Goal: Task Accomplishment & Management: Manage account settings

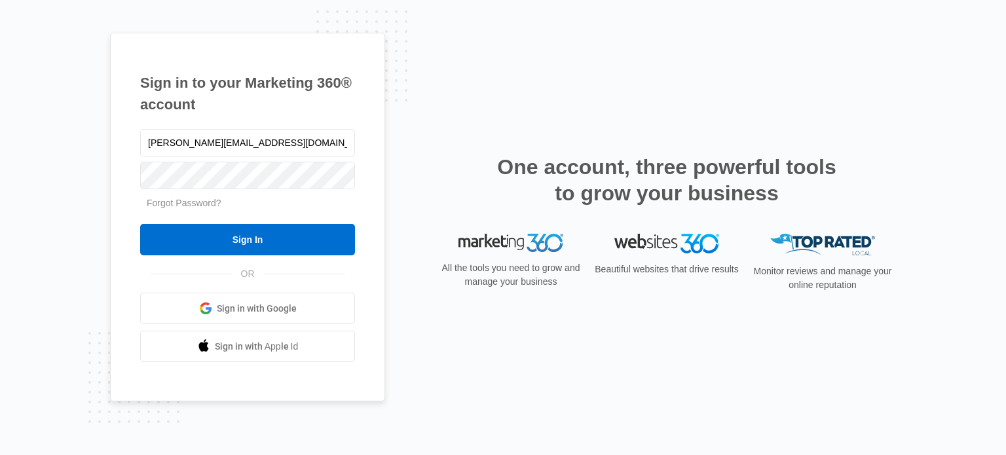
type input "[PERSON_NAME][EMAIL_ADDRESS][DOMAIN_NAME]"
click at [140, 224] on input "Sign In" at bounding box center [247, 239] width 215 height 31
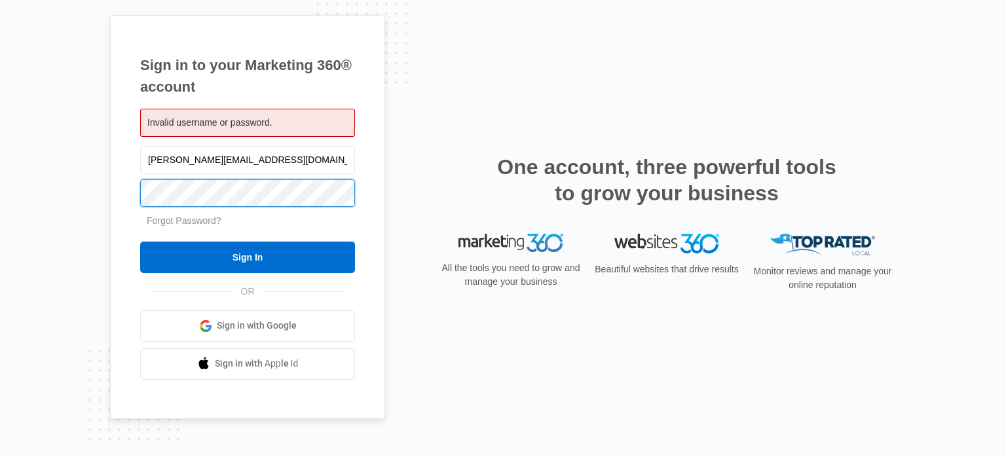
click at [140, 242] on input "Sign In" at bounding box center [247, 257] width 215 height 31
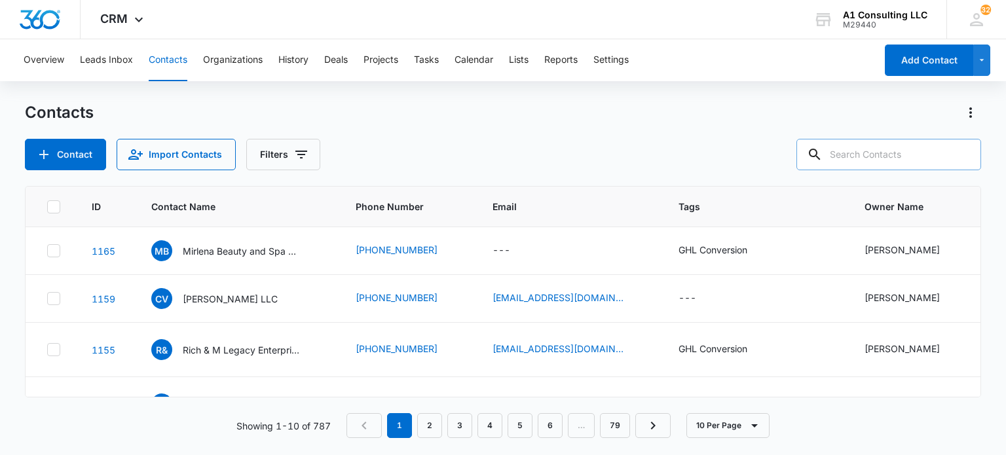
click at [867, 156] on input "text" at bounding box center [888, 154] width 185 height 31
type input "bajimama"
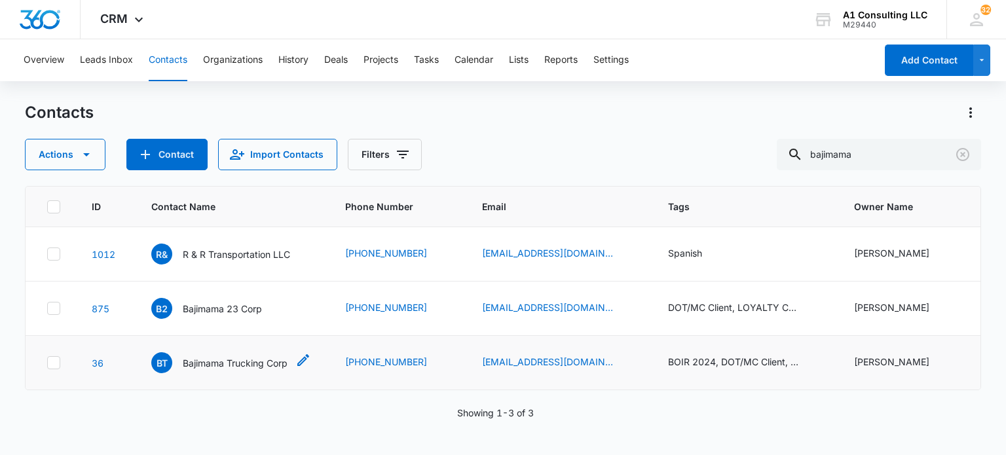
click at [244, 357] on p "Bajimama Trucking Corp" at bounding box center [235, 363] width 105 height 14
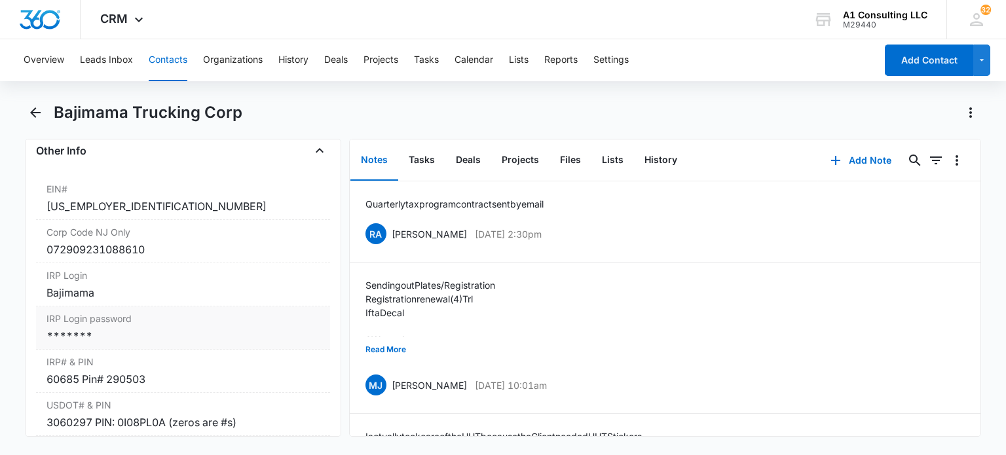
scroll to position [1703, 0]
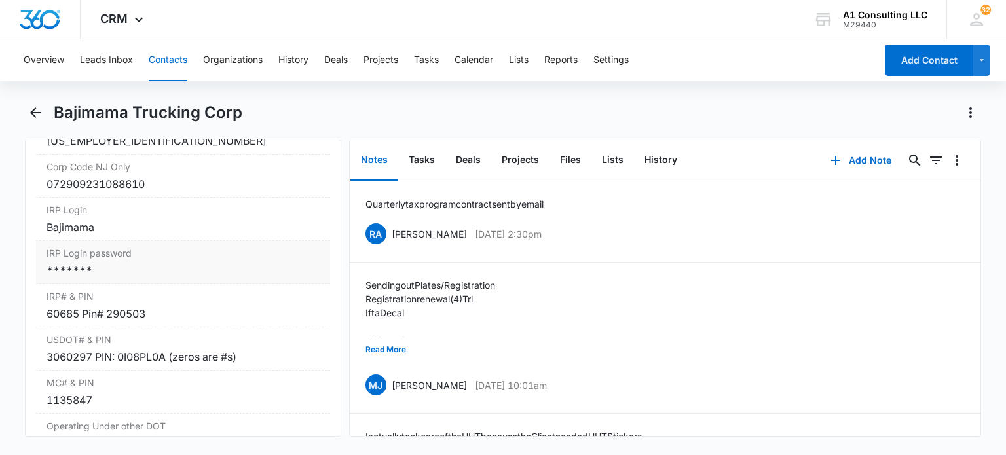
click at [176, 278] on div "*******" at bounding box center [182, 271] width 272 height 16
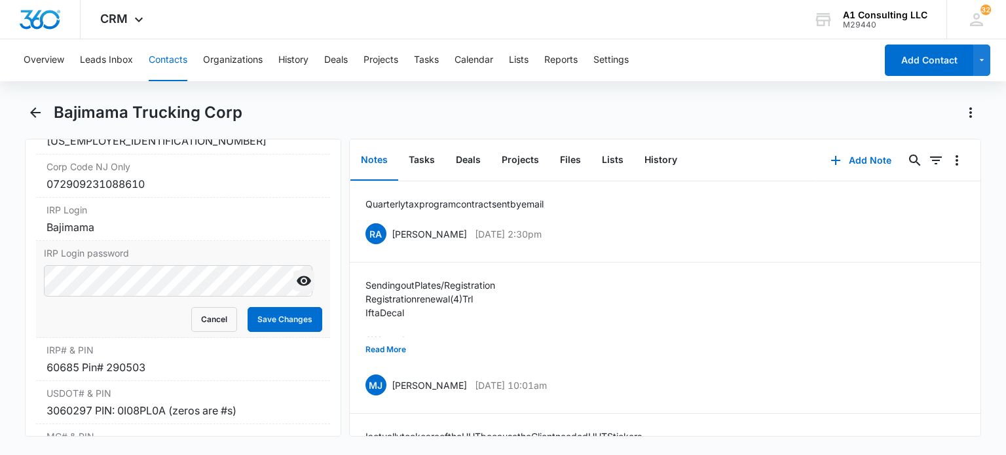
click at [297, 289] on icon "Show" at bounding box center [304, 281] width 16 height 16
click at [427, 159] on button "Tasks" at bounding box center [421, 160] width 47 height 41
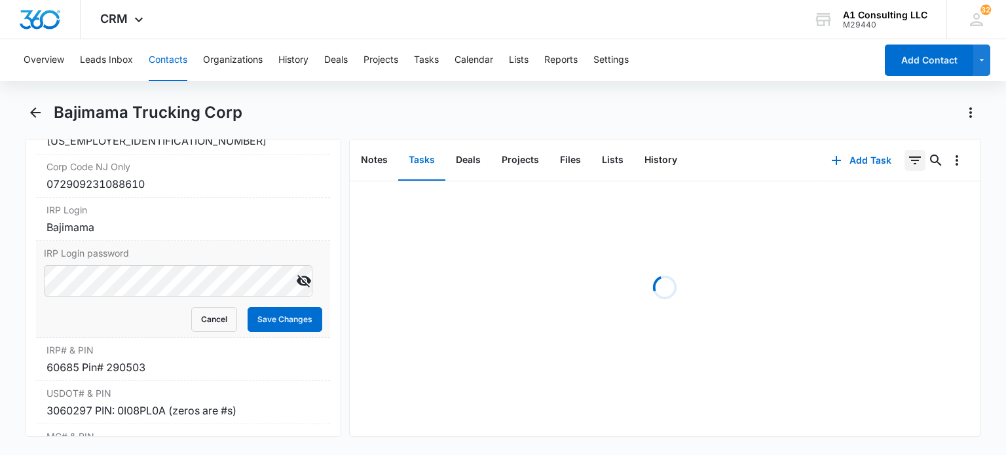
drag, startPoint x: 910, startPoint y: 162, endPoint x: 910, endPoint y: 170, distance: 8.5
click at [910, 162] on icon "Filters" at bounding box center [915, 161] width 16 height 16
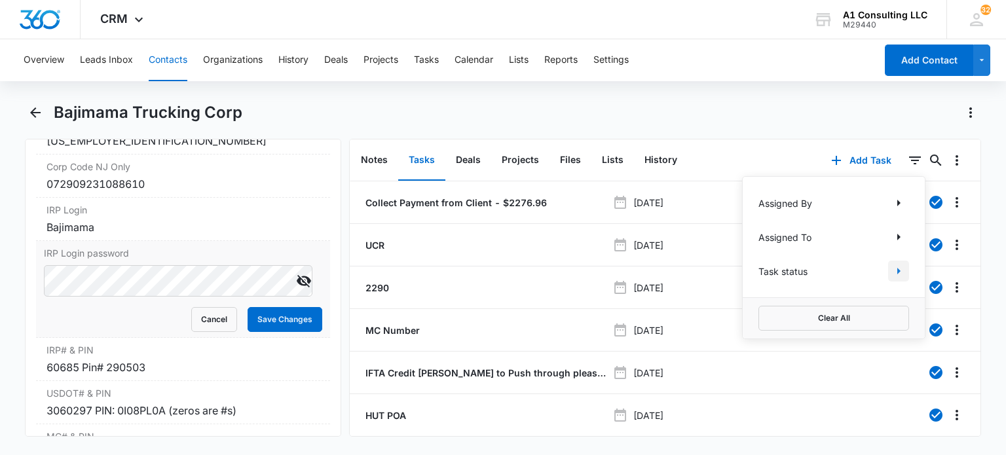
click at [891, 272] on icon "Show Task status filters" at bounding box center [899, 271] width 16 height 16
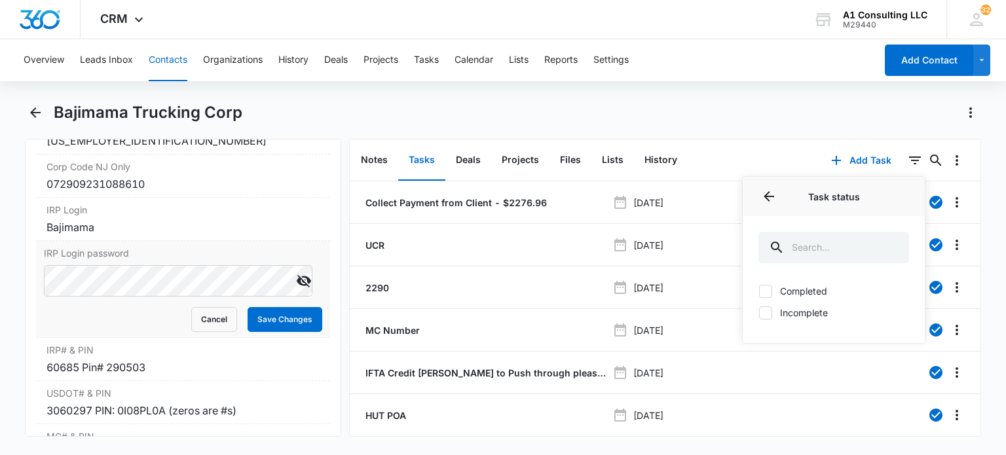
drag, startPoint x: 812, startPoint y: 307, endPoint x: 793, endPoint y: 312, distance: 19.5
click at [811, 307] on label "Incomplete" at bounding box center [833, 313] width 151 height 14
click at [759, 312] on input "Incomplete" at bounding box center [758, 312] width 1 height 1
checkbox input "true"
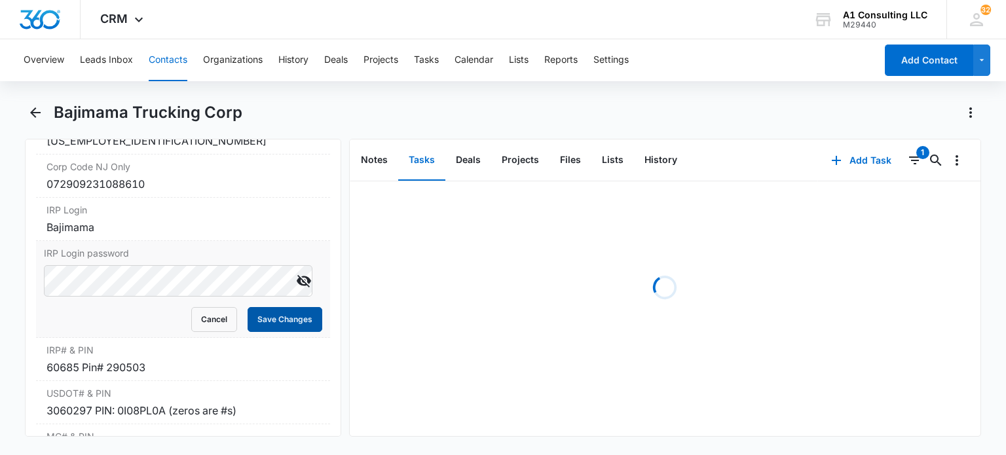
click at [269, 332] on button "Save Changes" at bounding box center [285, 319] width 75 height 25
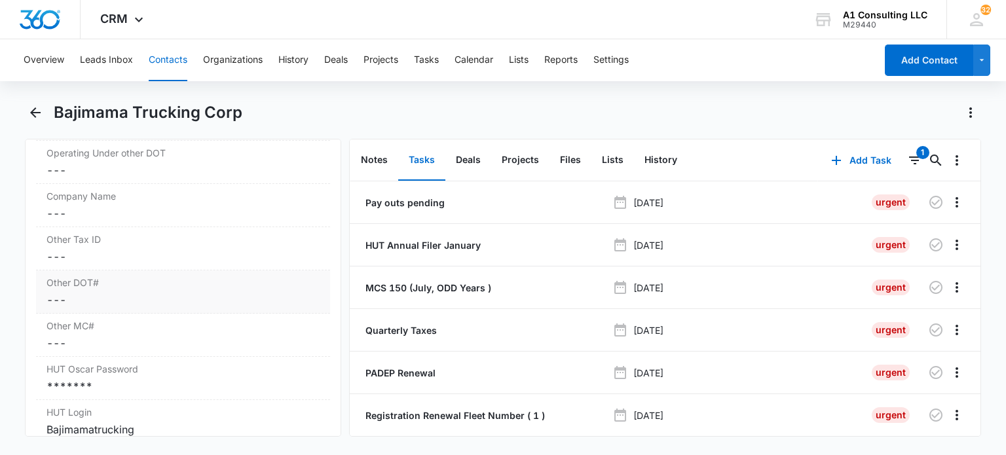
scroll to position [2041, 0]
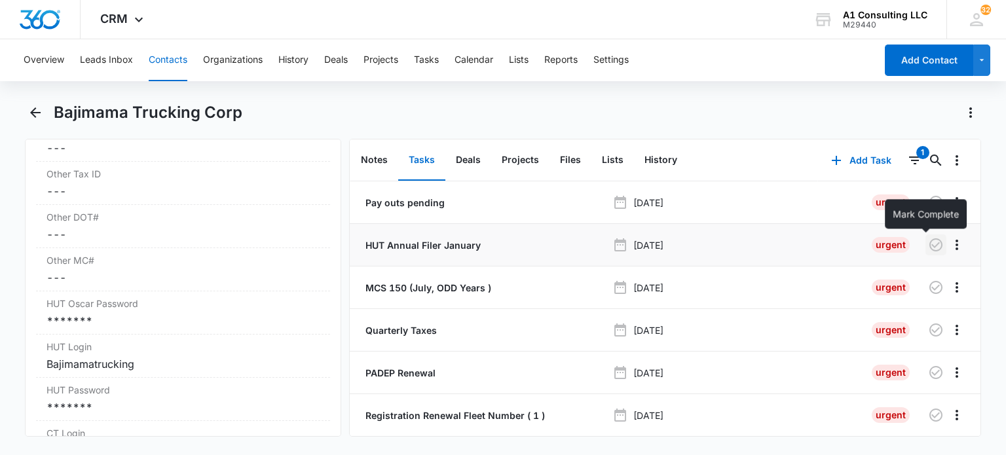
click at [929, 246] on icon "button" at bounding box center [935, 244] width 13 height 13
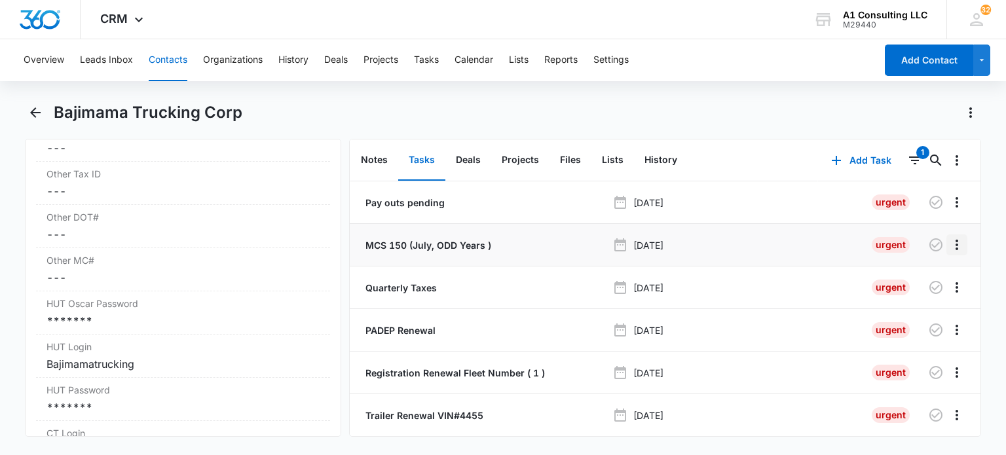
click at [949, 243] on icon "Overflow Menu" at bounding box center [957, 245] width 16 height 16
click at [914, 303] on div "Delete" at bounding box center [912, 301] width 28 height 9
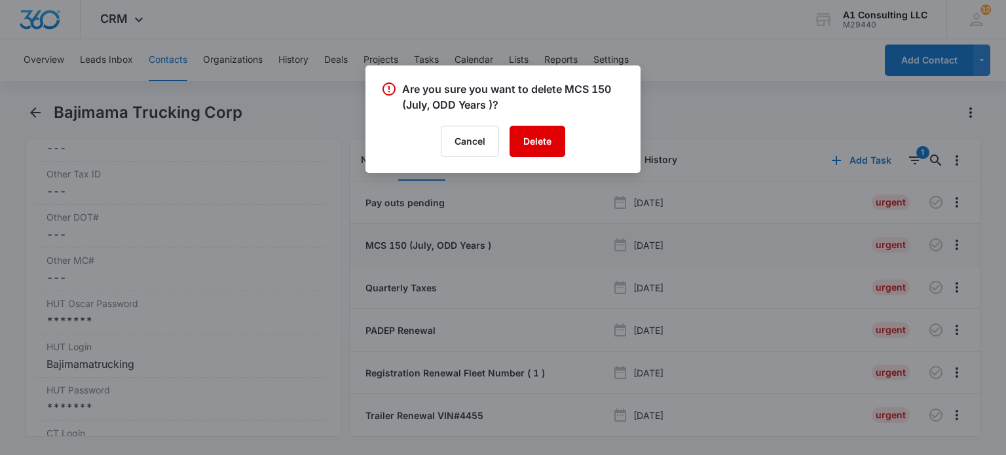
click at [553, 130] on button "Delete" at bounding box center [537, 141] width 56 height 31
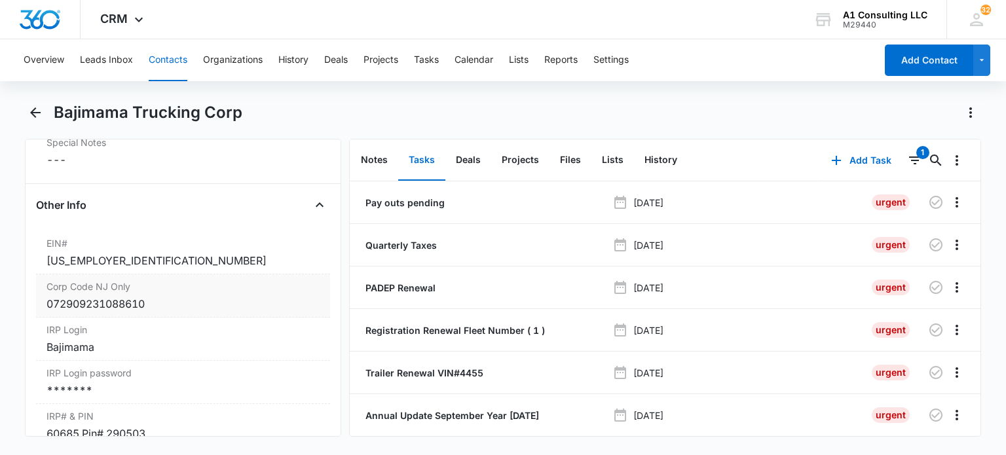
scroll to position [1714, 0]
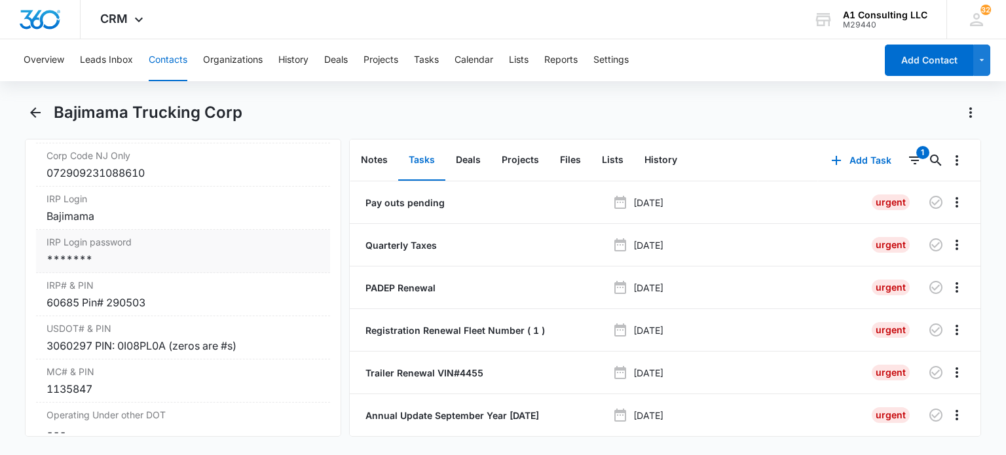
click at [174, 267] on div "*******" at bounding box center [182, 259] width 272 height 16
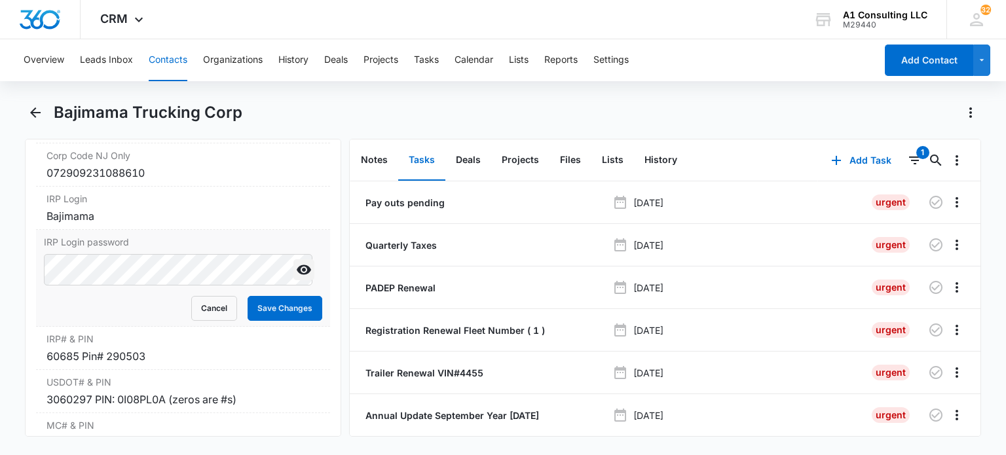
click at [297, 275] on icon "Show" at bounding box center [304, 270] width 14 height 10
drag, startPoint x: 276, startPoint y: 335, endPoint x: 348, endPoint y: 46, distance: 297.0
click at [277, 321] on button "Save Changes" at bounding box center [285, 308] width 75 height 25
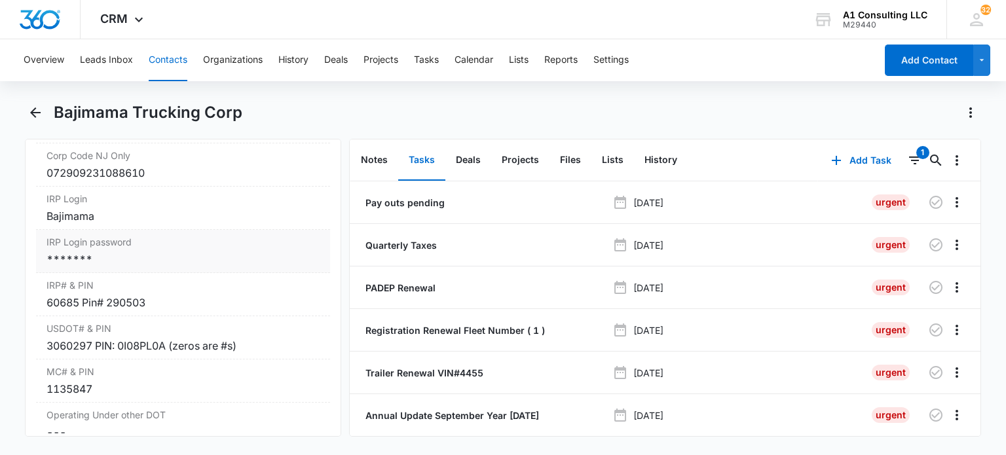
drag, startPoint x: 160, startPoint y: 280, endPoint x: 287, endPoint y: 316, distance: 132.2
click at [160, 267] on div "*******" at bounding box center [182, 259] width 272 height 16
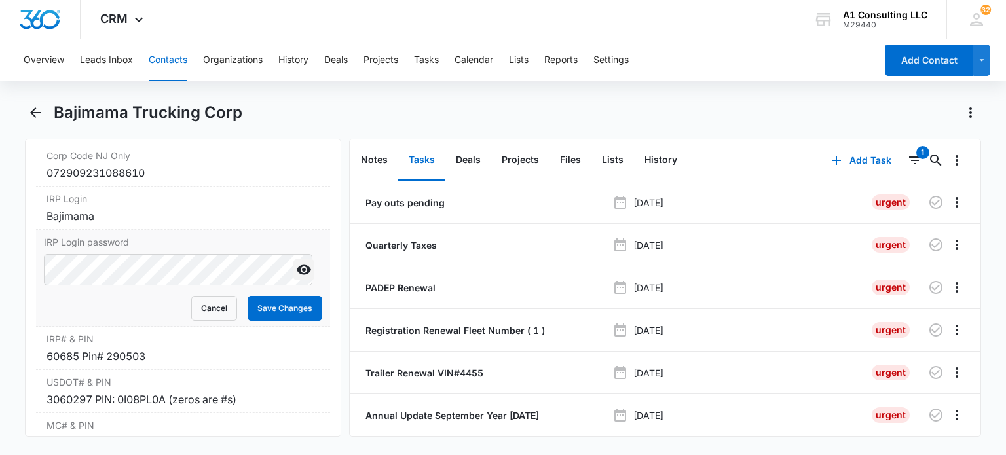
click at [296, 278] on icon "Show" at bounding box center [304, 270] width 16 height 16
click at [264, 321] on button "Save Changes" at bounding box center [285, 308] width 75 height 25
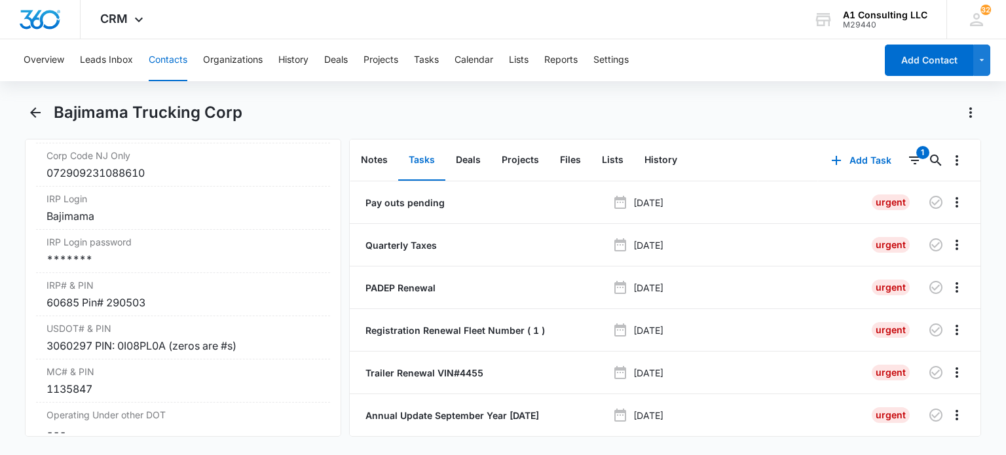
click at [166, 61] on button "Contacts" at bounding box center [168, 60] width 39 height 42
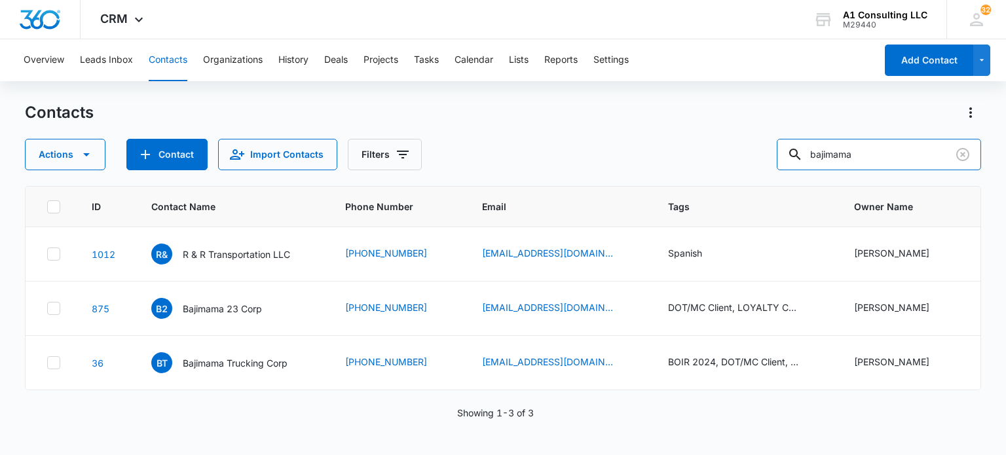
drag, startPoint x: 891, startPoint y: 162, endPoint x: 656, endPoint y: 153, distance: 234.6
click at [656, 153] on div "Actions Contact Import Contacts Filters bajimama" at bounding box center [502, 154] width 955 height 31
type input "e"
type input "wrs"
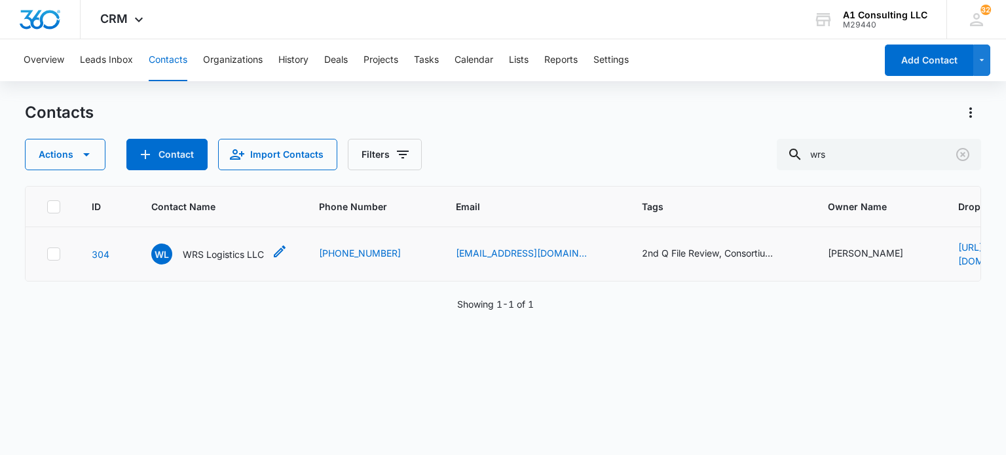
click at [202, 248] on p "WRS Logistics LLC" at bounding box center [223, 255] width 81 height 14
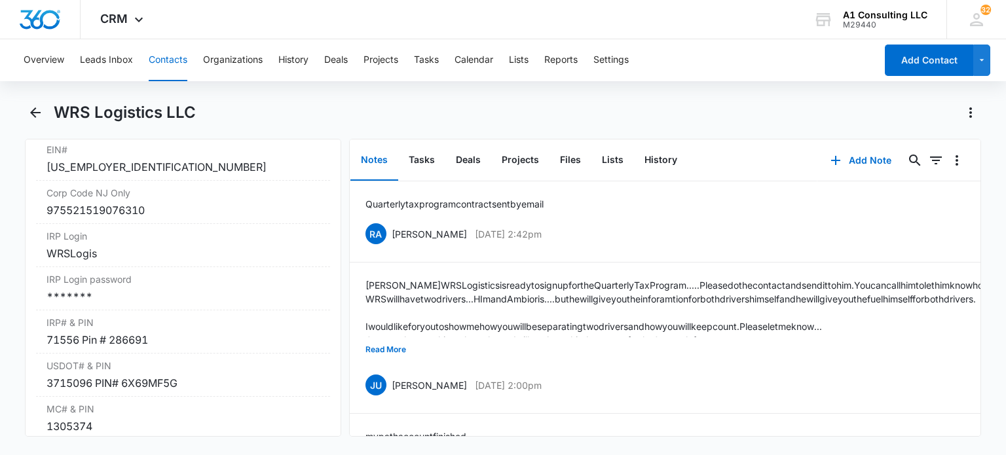
scroll to position [1834, 0]
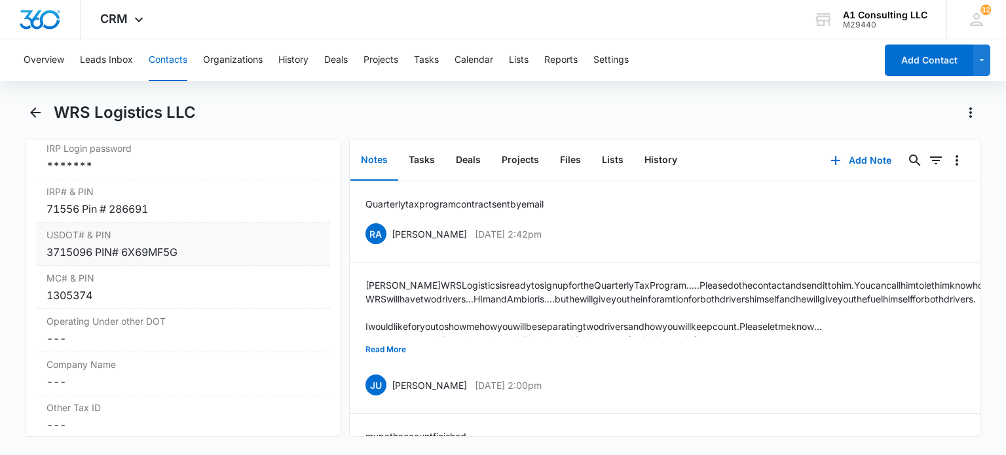
click at [92, 266] on div "USDOT# & PIN Cancel Save Changes 3715096 PIN# 6X69MF5G" at bounding box center [182, 244] width 293 height 43
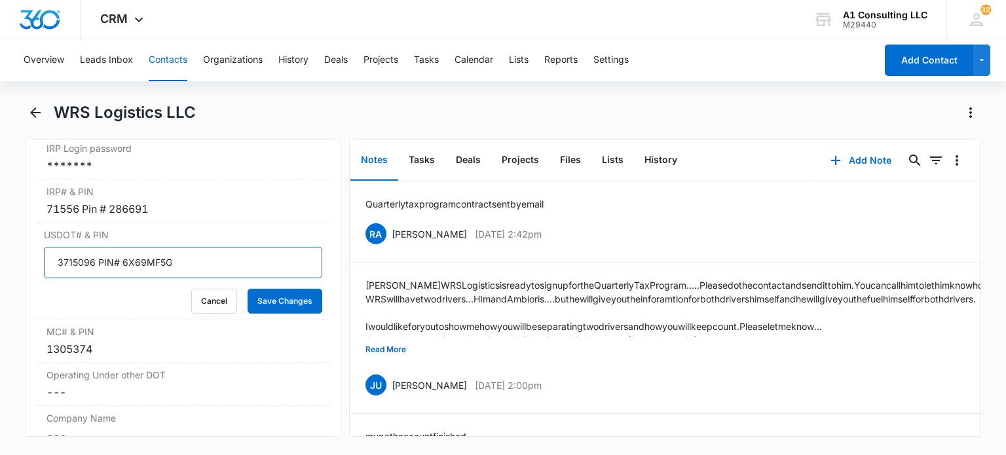
drag, startPoint x: 92, startPoint y: 290, endPoint x: 0, endPoint y: 289, distance: 91.7
click at [0, 289] on main "WRS Logistics LLC Remove WL WRS Logistics LLC Contact Info Name Cancel Save Cha…" at bounding box center [503, 277] width 1006 height 350
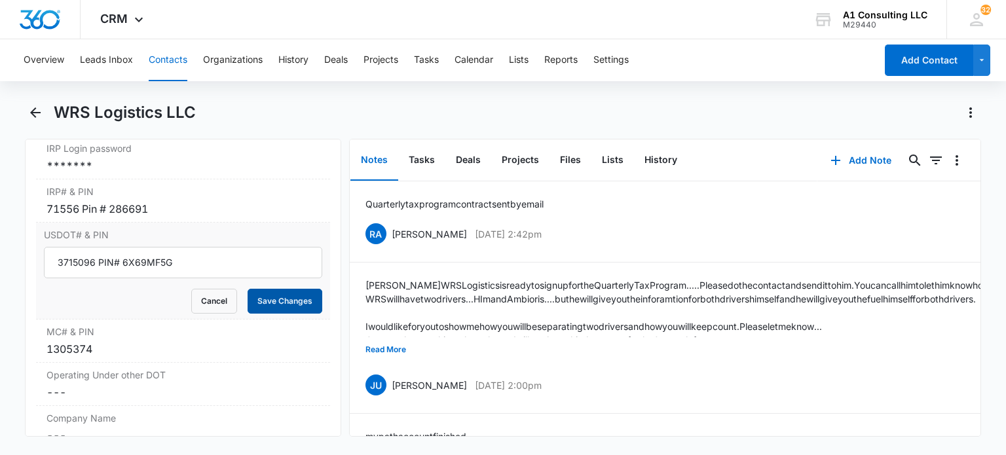
drag, startPoint x: 295, startPoint y: 332, endPoint x: 574, endPoint y: 15, distance: 422.7
click at [295, 314] on button "Save Changes" at bounding box center [285, 301] width 75 height 25
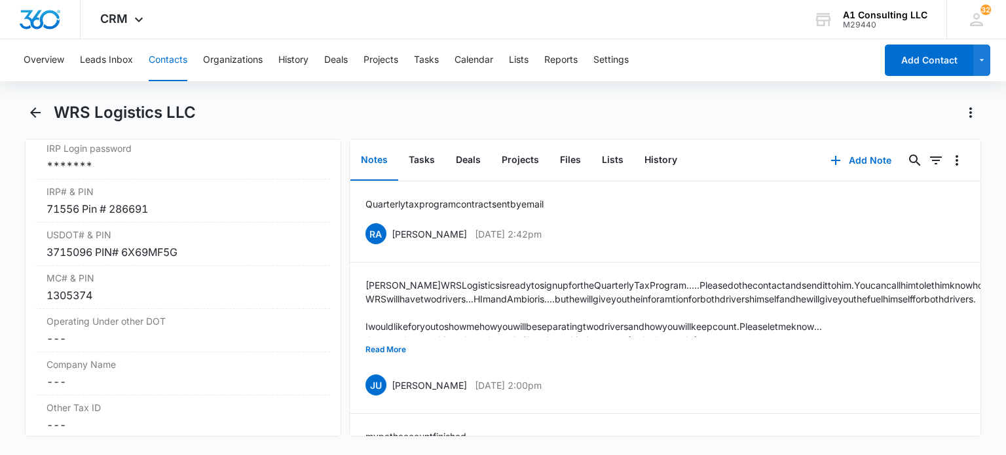
scroll to position [1637, 0]
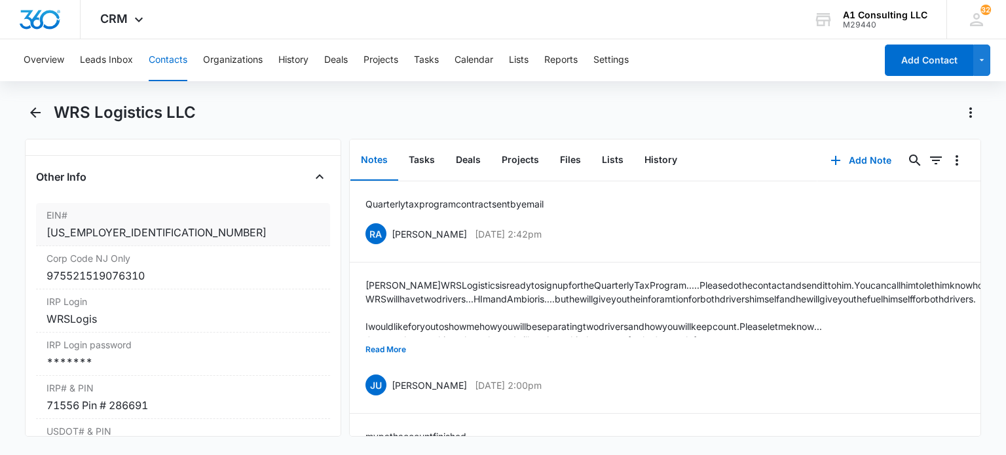
click at [164, 240] on div "86-3572420" at bounding box center [182, 233] width 272 height 16
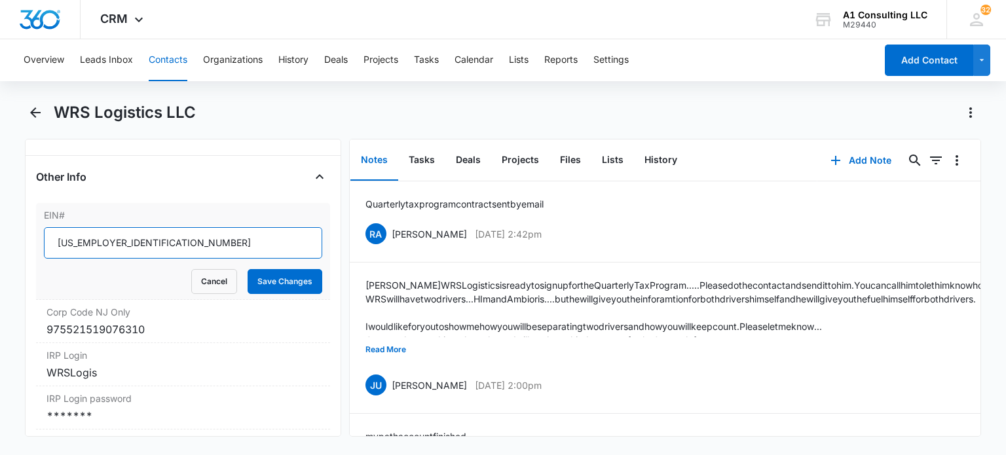
click at [168, 259] on input "86-3572420" at bounding box center [183, 242] width 278 height 31
click at [210, 294] on button "Cancel" at bounding box center [214, 281] width 46 height 25
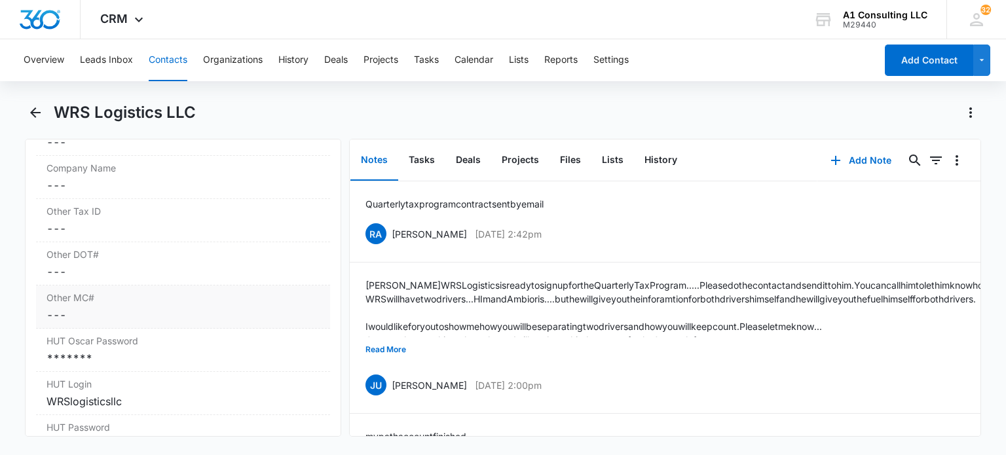
scroll to position [2096, 0]
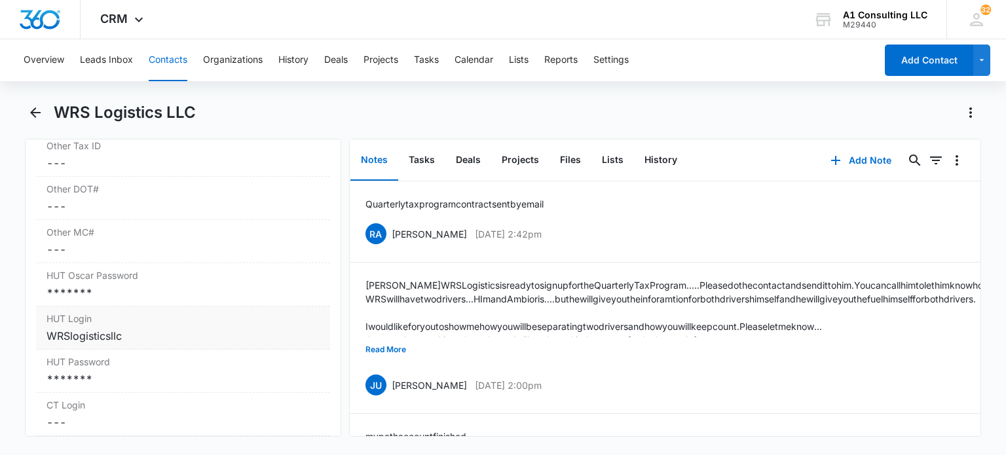
click at [138, 301] on div "*******" at bounding box center [182, 293] width 272 height 16
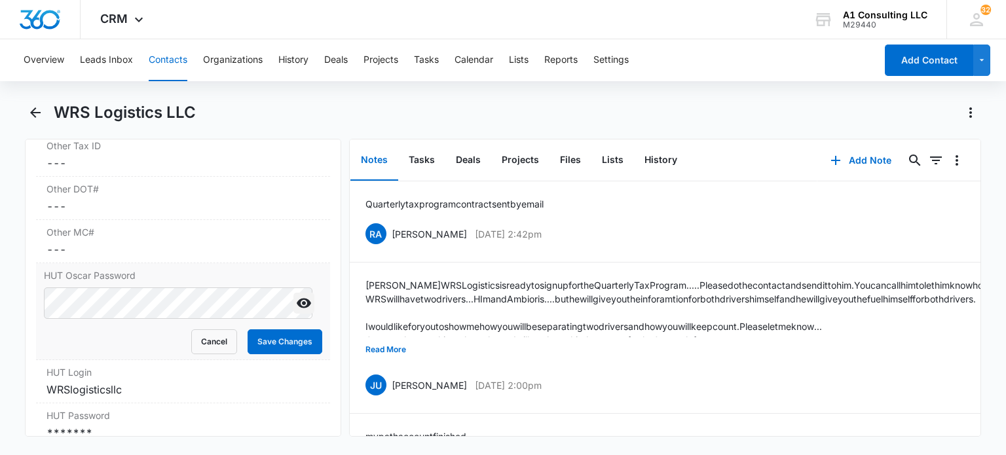
click at [297, 311] on icon "Show" at bounding box center [304, 303] width 16 height 16
click at [204, 354] on button "Cancel" at bounding box center [214, 341] width 46 height 25
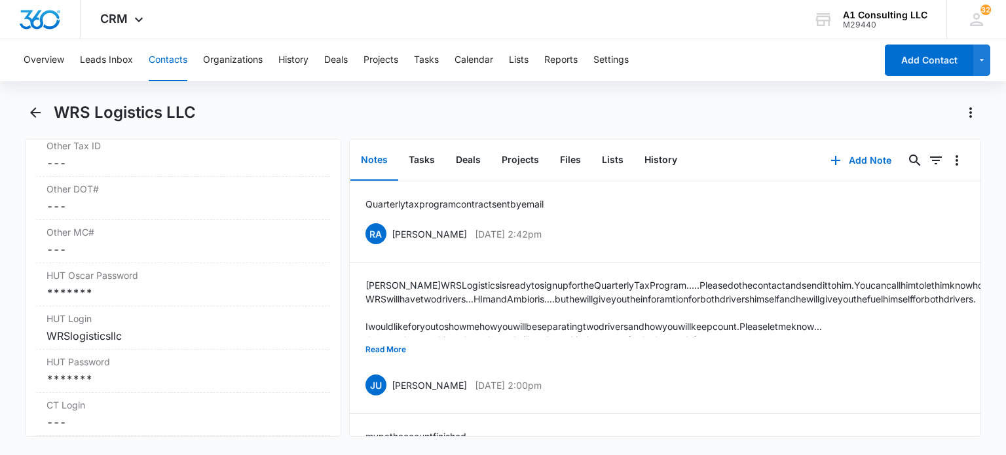
click at [171, 62] on button "Contacts" at bounding box center [168, 60] width 39 height 42
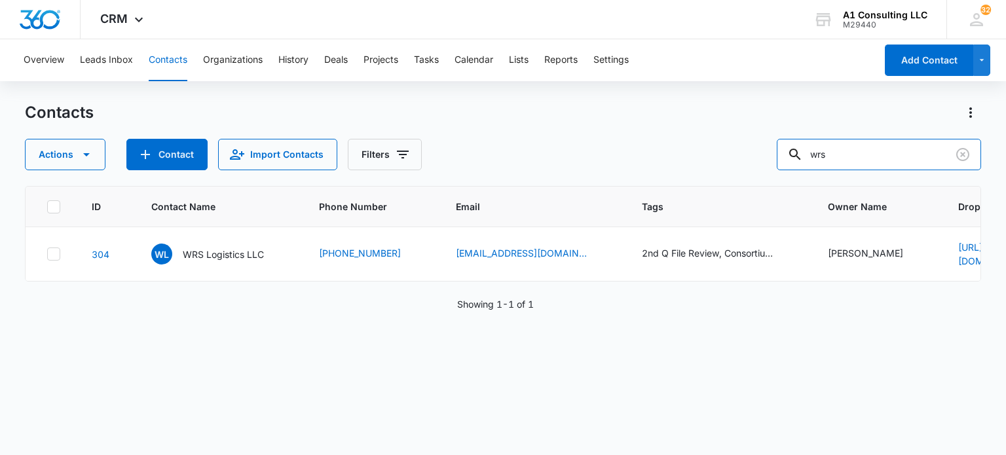
drag, startPoint x: 832, startPoint y: 158, endPoint x: 760, endPoint y: 145, distance: 74.0
click at [760, 145] on div "Actions Contact Import Contacts Filters wrs" at bounding box center [502, 154] width 955 height 31
type input "ryk"
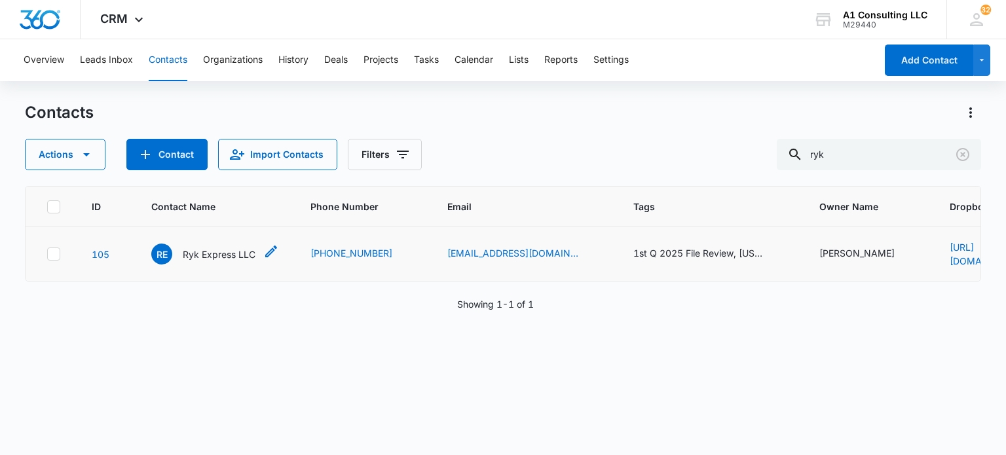
click at [195, 255] on p "Ryk Express LLC" at bounding box center [219, 255] width 73 height 14
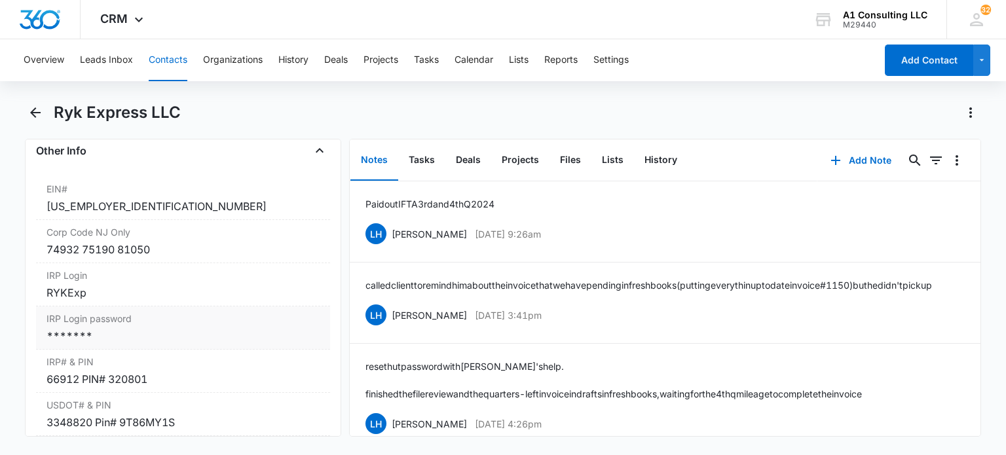
scroll to position [1703, 0]
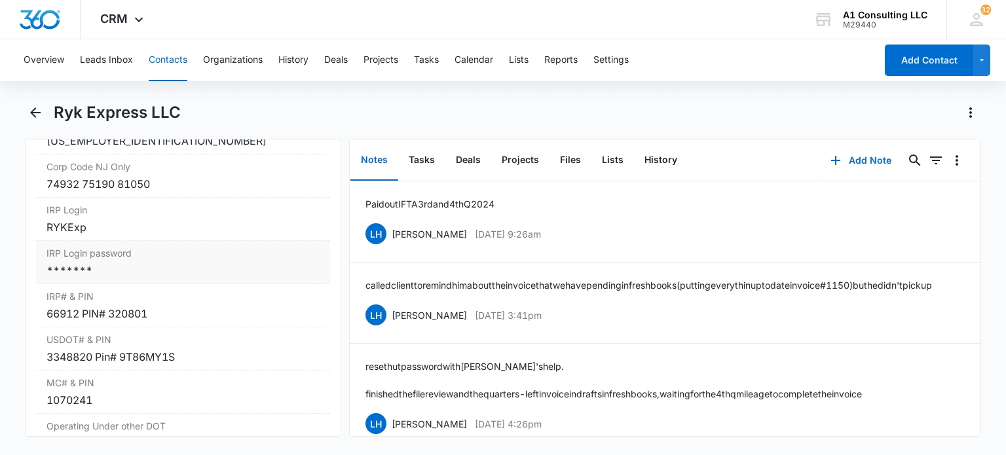
click at [162, 278] on div "*******" at bounding box center [182, 271] width 272 height 16
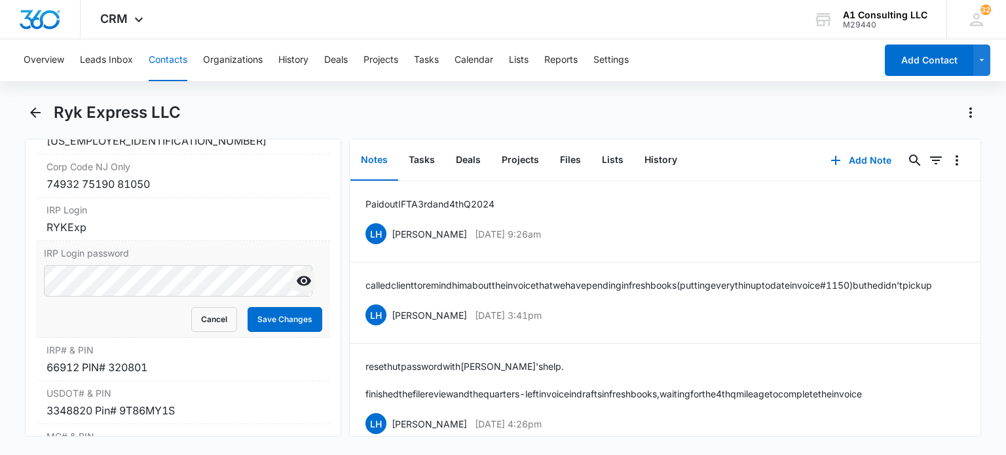
click at [297, 286] on icon "Show" at bounding box center [304, 281] width 14 height 10
click at [10, 312] on main "Ryk Express LLC Remove RE Ryk Express LLC Contact Info Name Cancel Save Changes…" at bounding box center [503, 277] width 1006 height 350
click at [280, 332] on button "Save Changes" at bounding box center [285, 319] width 75 height 25
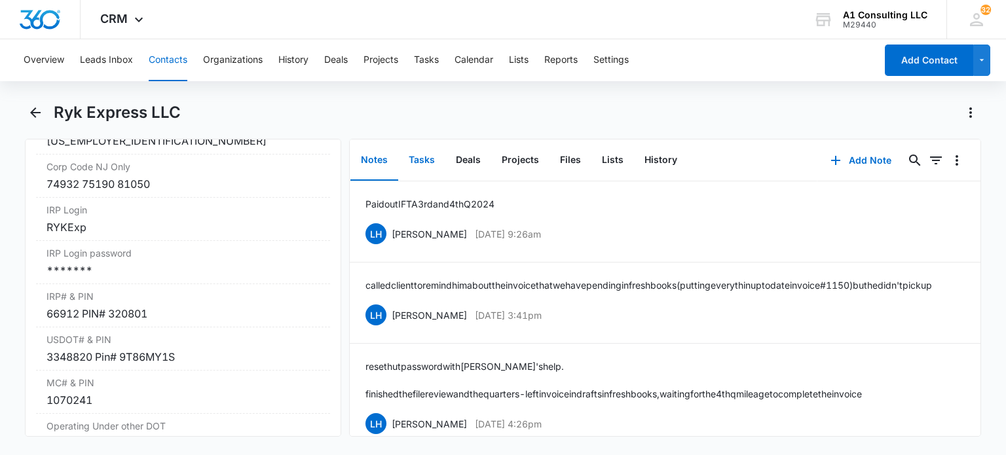
drag, startPoint x: 417, startPoint y: 162, endPoint x: 470, endPoint y: 177, distance: 55.0
click at [418, 162] on button "Tasks" at bounding box center [421, 160] width 47 height 41
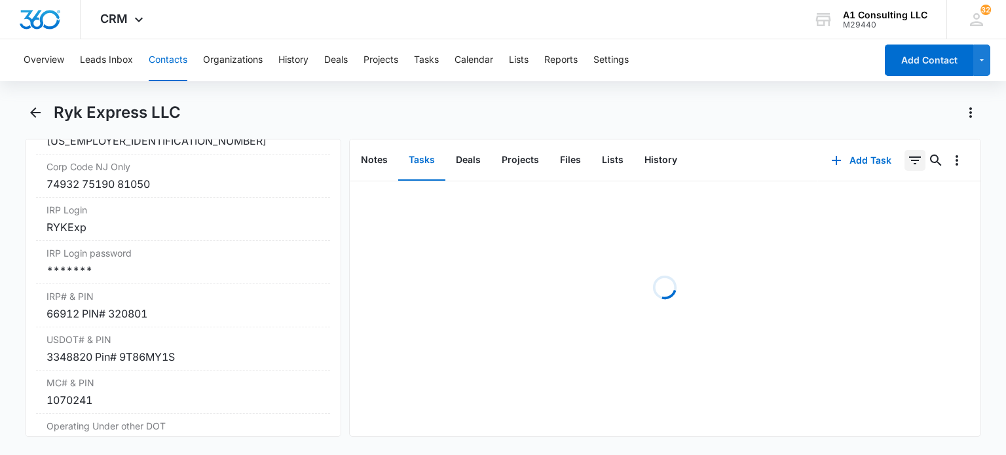
click at [907, 164] on icon "Filters" at bounding box center [915, 161] width 16 height 16
click at [891, 266] on icon "Show Task status filters" at bounding box center [899, 271] width 16 height 16
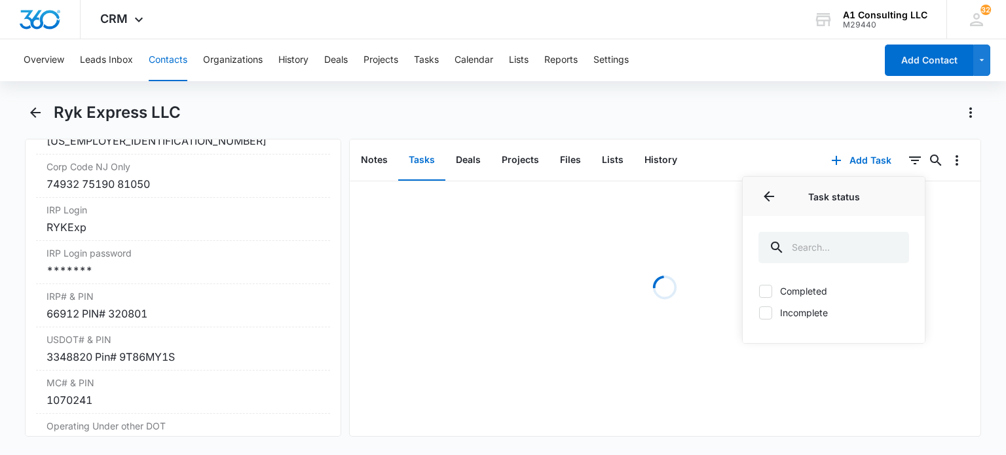
click at [762, 312] on icon at bounding box center [766, 313] width 8 height 6
click at [758, 312] on input "Incomplete" at bounding box center [758, 312] width 1 height 1
checkbox input "true"
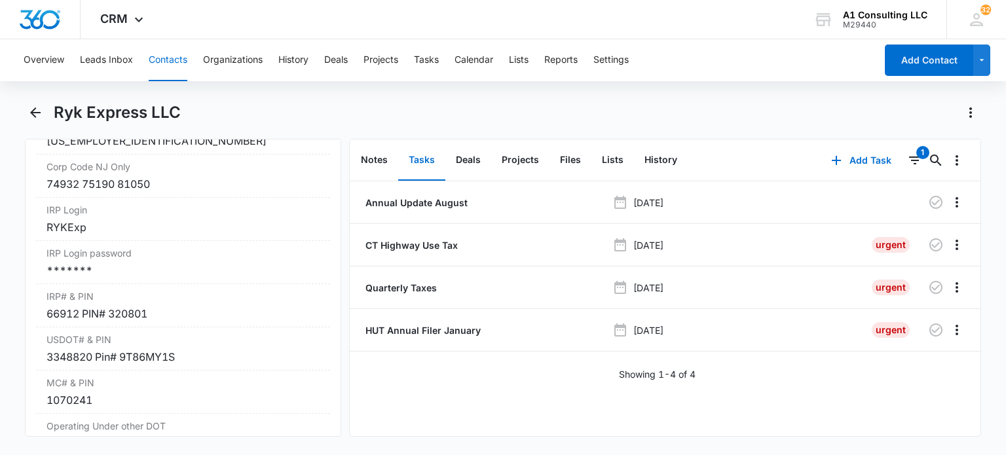
click at [675, 109] on div "Ryk Express LLC" at bounding box center [517, 112] width 927 height 21
click at [928, 201] on icon "button" at bounding box center [936, 202] width 16 height 16
click at [853, 154] on button "Add Task" at bounding box center [861, 160] width 86 height 31
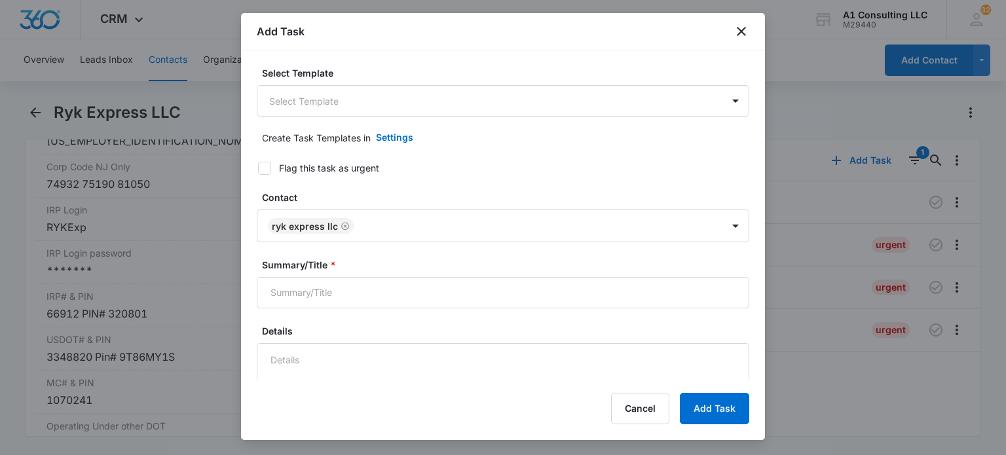
click at [320, 166] on div "Flag this task as urgent" at bounding box center [329, 168] width 100 height 14
click at [258, 166] on input "Flag this task as urgent" at bounding box center [253, 168] width 9 height 9
checkbox input "true"
click at [296, 289] on input "Summary/Title *" at bounding box center [503, 292] width 492 height 31
type input "PENDING PAY OUTS"
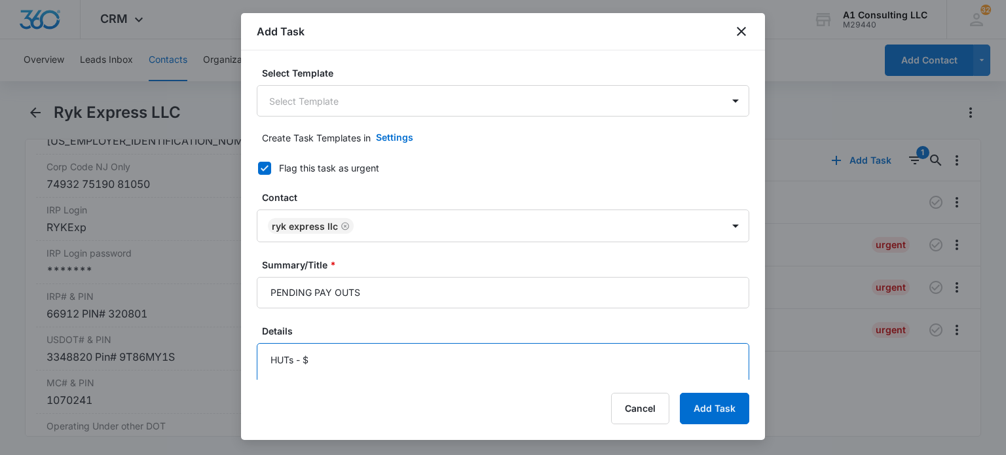
paste textarea "797.83"
click at [354, 379] on textarea "HUTs - $797.83 Annual Update $" at bounding box center [503, 380] width 492 height 75
click at [358, 373] on textarea "HUTs - $797.83 Annual Update $" at bounding box center [503, 380] width 492 height 75
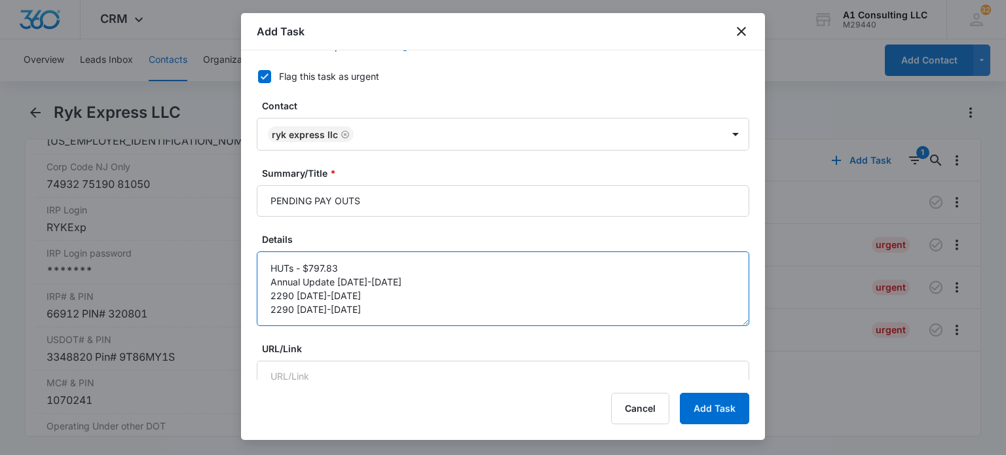
scroll to position [3, 0]
drag, startPoint x: 407, startPoint y: 280, endPoint x: 242, endPoint y: 284, distance: 164.4
click at [242, 284] on div "Select Template Select Template Create Task Templates in Settings Flag this tas…" at bounding box center [503, 214] width 524 height 329
type textarea "HUTs - $797.83 2290 2022-2023 2290 2023-2024 HUT renewal 6 trucks"
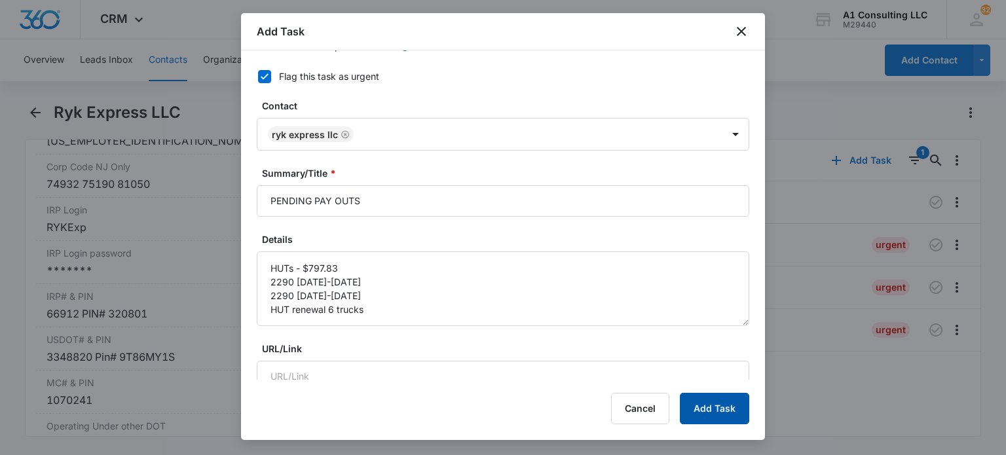
click at [698, 413] on button "Add Task" at bounding box center [714, 408] width 69 height 31
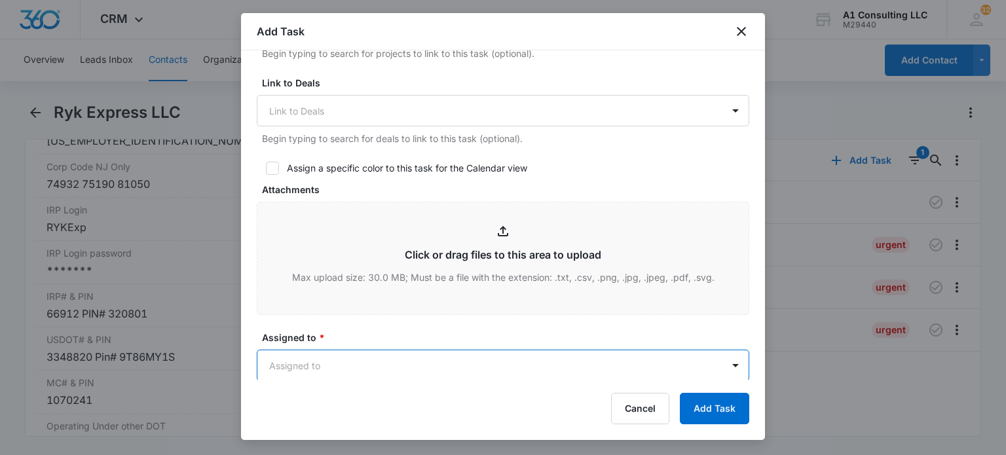
click at [419, 358] on body "CRM Apps Websites Forms CRM Email Social Content Ads Intelligence Files Brand S…" at bounding box center [503, 227] width 1006 height 455
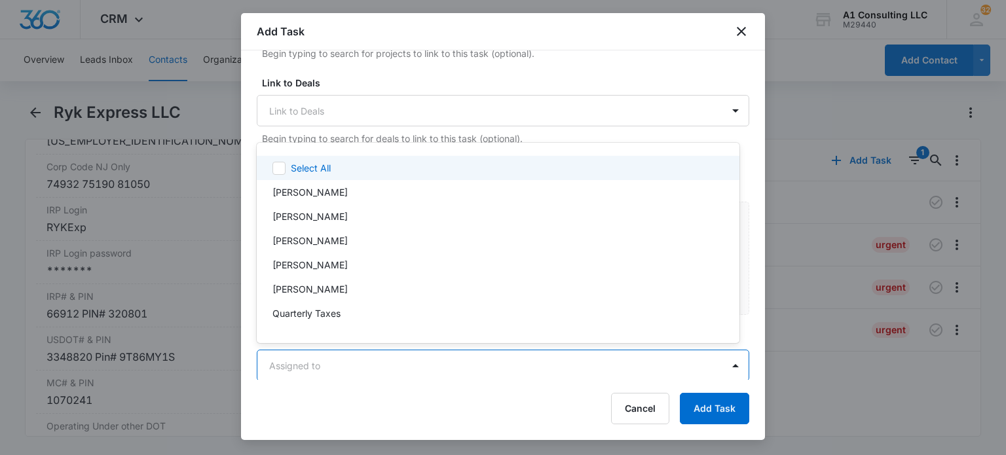
scroll to position [25, 0]
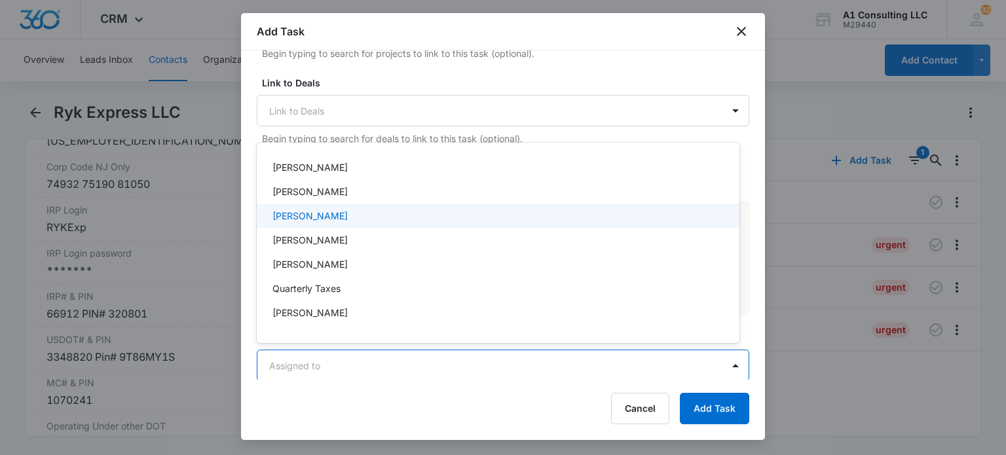
click at [331, 209] on p "Jeannette Uribe" at bounding box center [309, 216] width 75 height 14
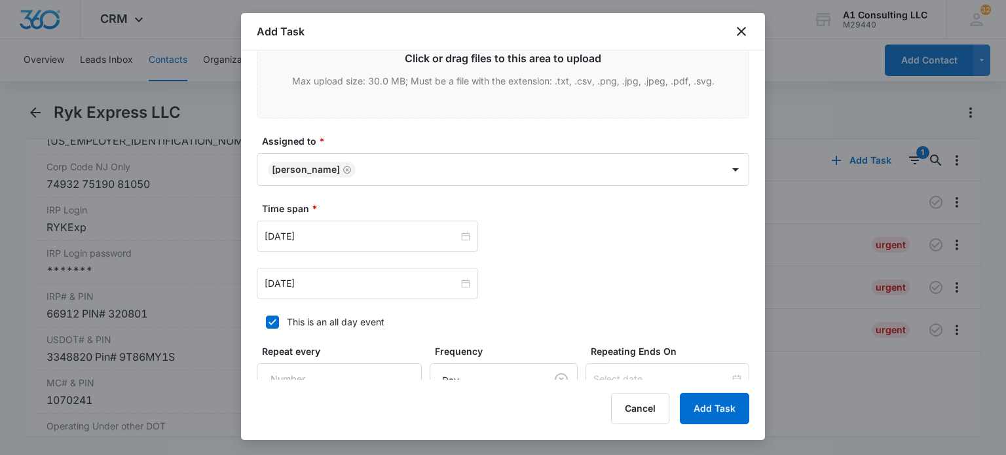
scroll to position [836, 0]
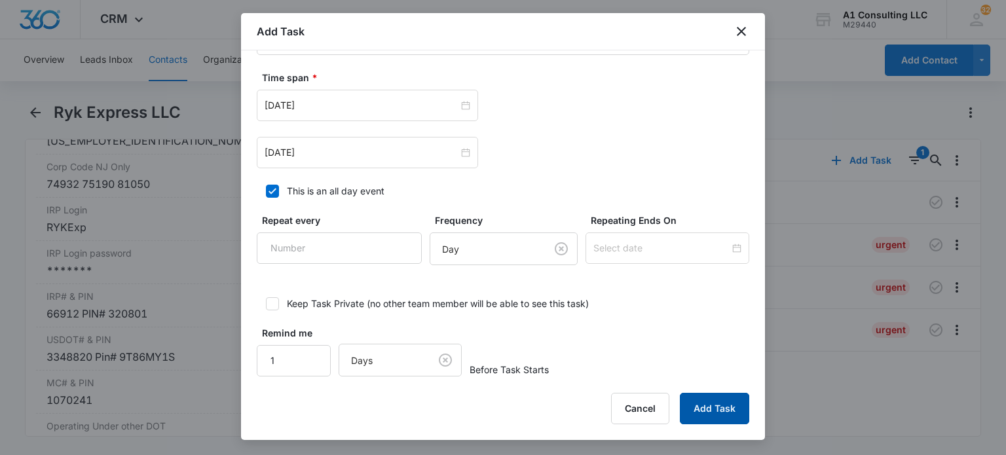
click at [699, 407] on button "Add Task" at bounding box center [714, 408] width 69 height 31
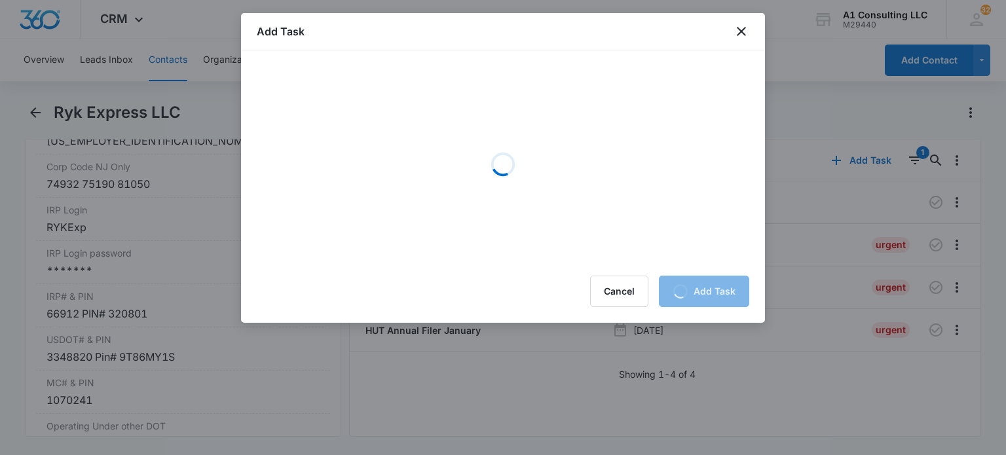
scroll to position [0, 0]
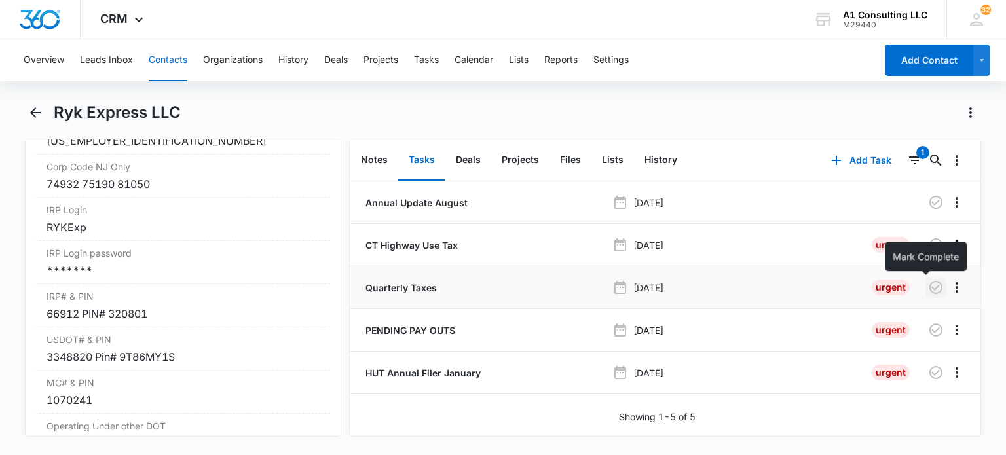
click at [930, 286] on icon "button" at bounding box center [936, 288] width 16 height 16
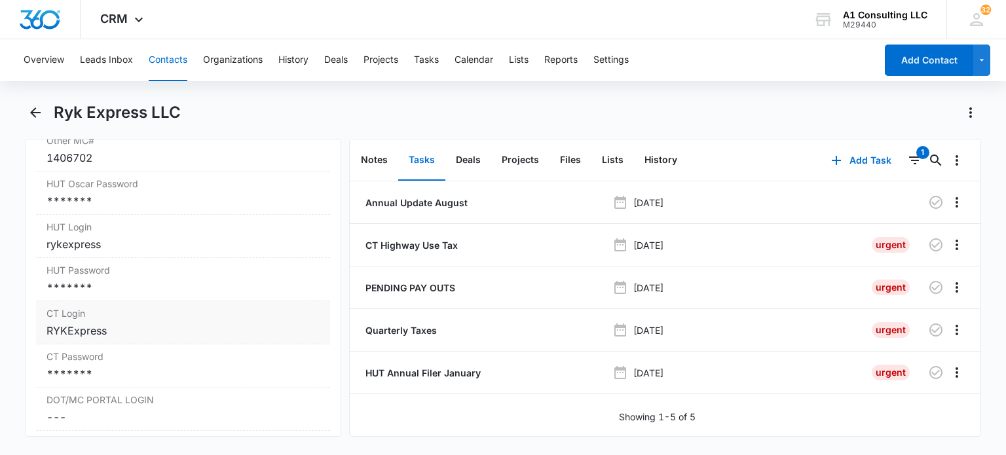
scroll to position [2227, 0]
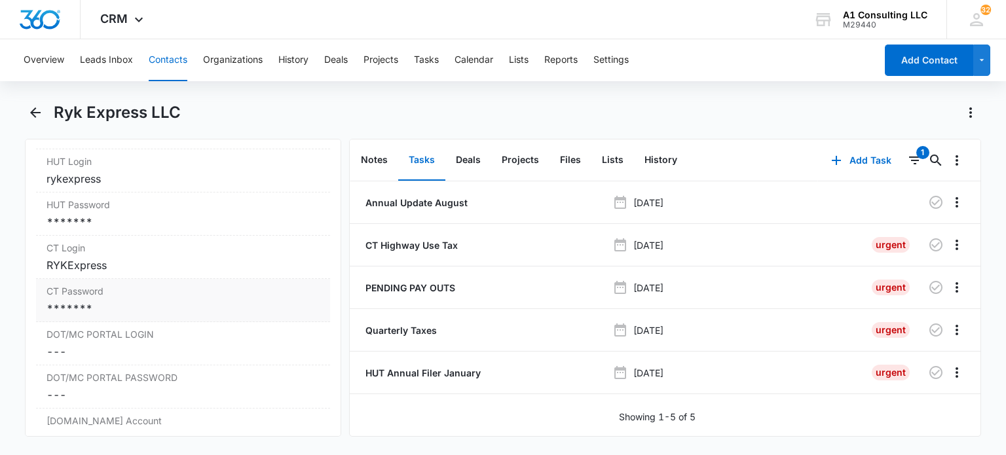
click at [151, 316] on div "*******" at bounding box center [182, 309] width 272 height 16
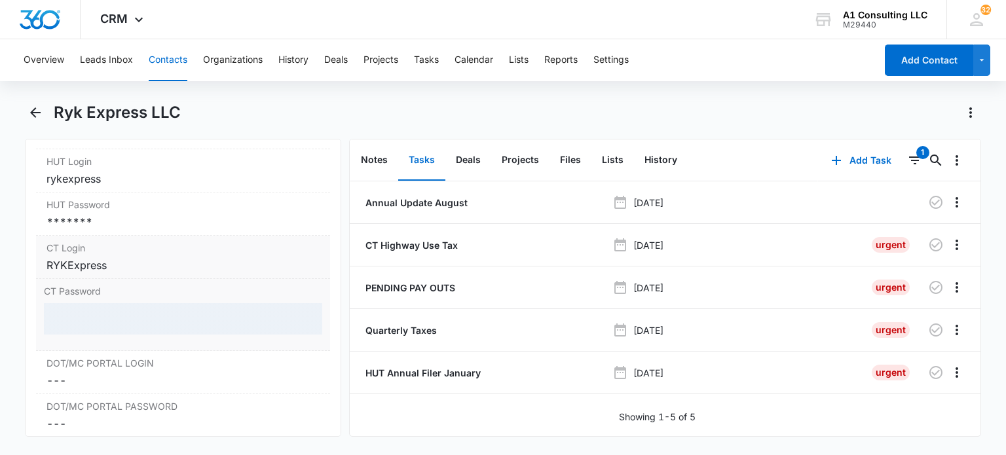
click at [160, 273] on div "RYKExpress" at bounding box center [182, 265] width 272 height 16
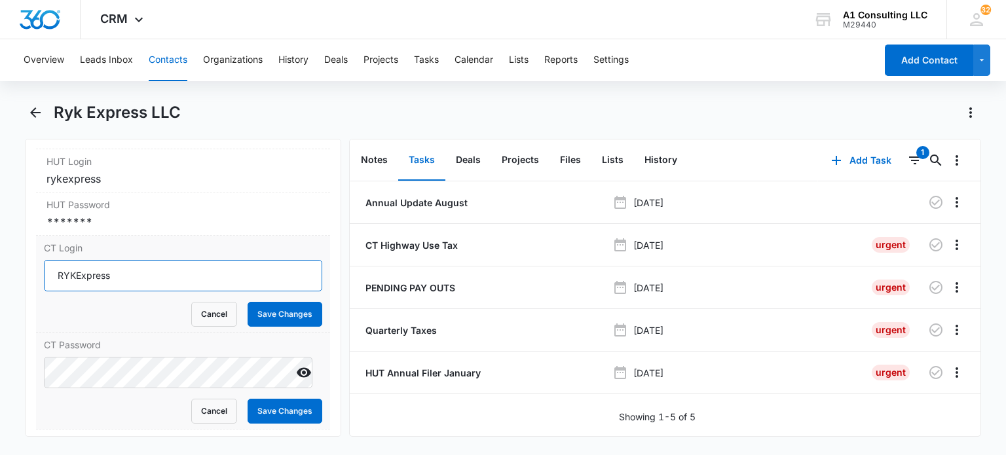
click at [172, 291] on input "RYKExpress" at bounding box center [183, 275] width 278 height 31
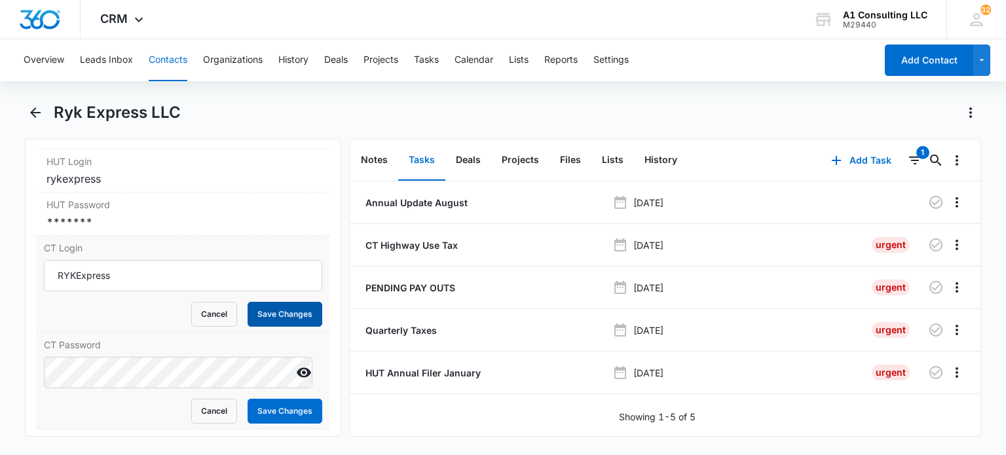
click at [248, 327] on button "Save Changes" at bounding box center [285, 314] width 75 height 25
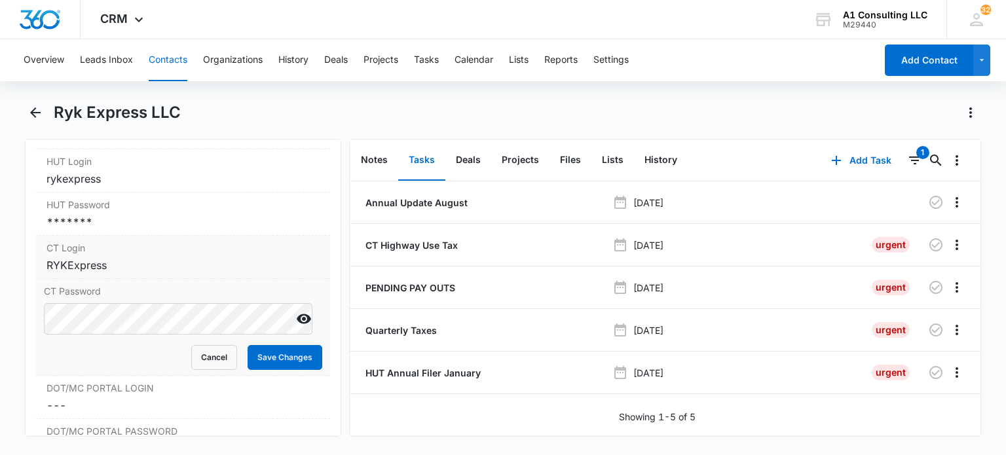
scroll to position [2292, 0]
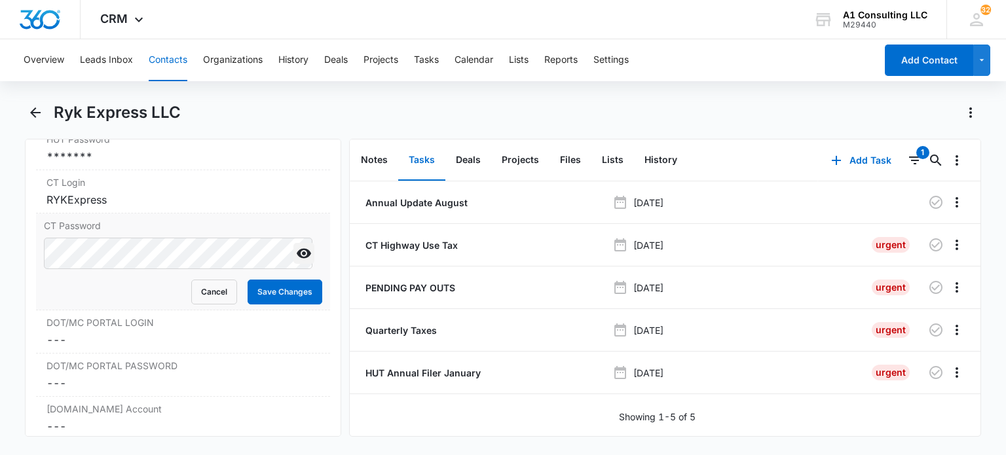
click at [294, 264] on button "Show" at bounding box center [303, 253] width 21 height 21
drag, startPoint x: 256, startPoint y: 327, endPoint x: 440, endPoint y: 185, distance: 232.5
click at [257, 305] on button "Save Changes" at bounding box center [285, 292] width 75 height 25
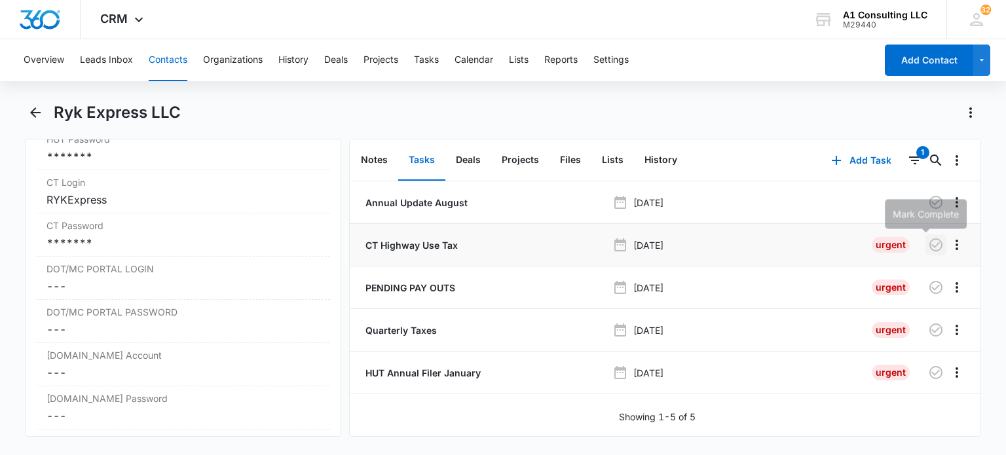
click at [928, 242] on icon "button" at bounding box center [936, 245] width 16 height 16
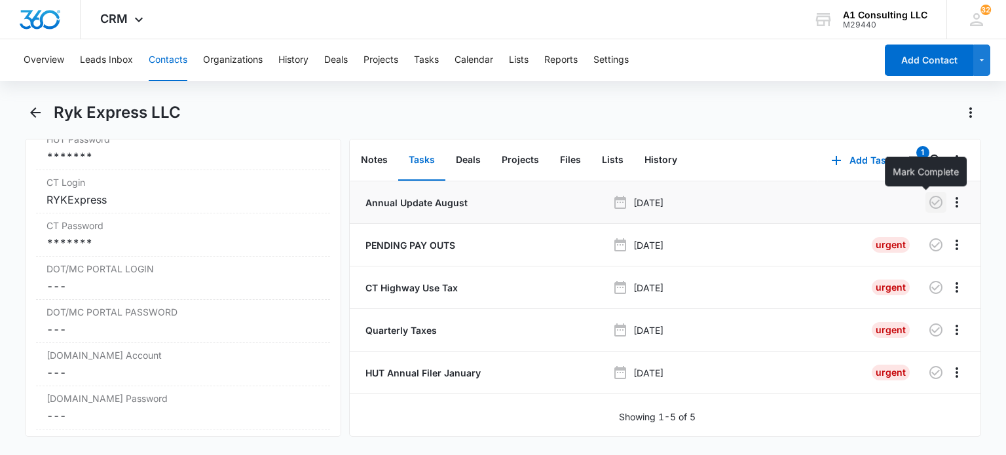
click at [929, 201] on icon "button" at bounding box center [935, 202] width 13 height 13
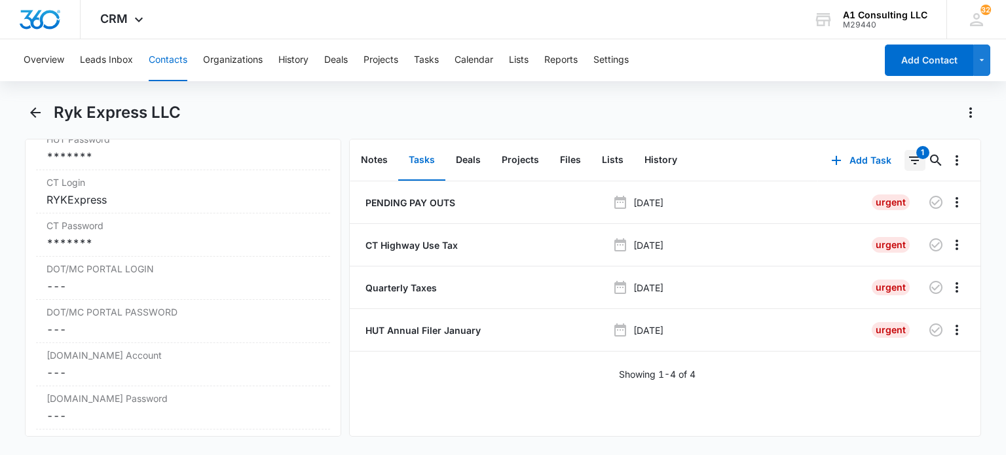
click at [910, 160] on icon "Filters" at bounding box center [915, 161] width 16 height 16
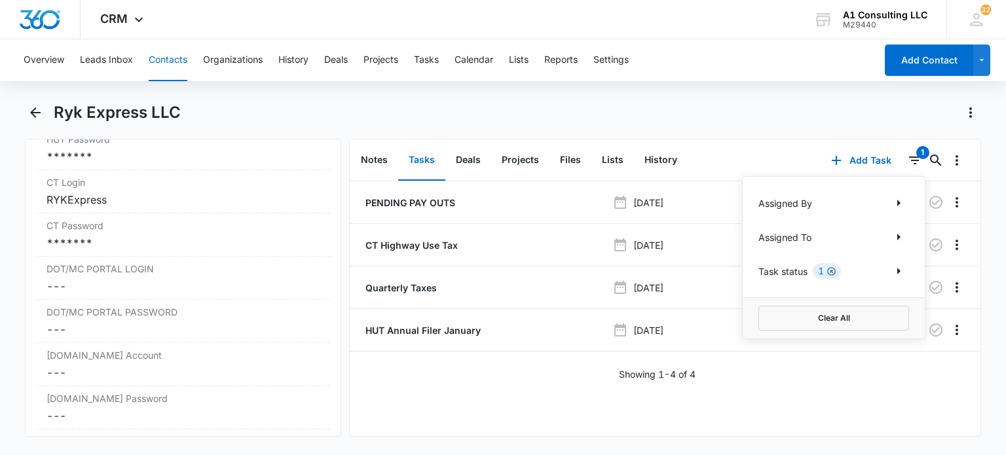
click at [826, 272] on icon "Clear" at bounding box center [831, 272] width 10 height 10
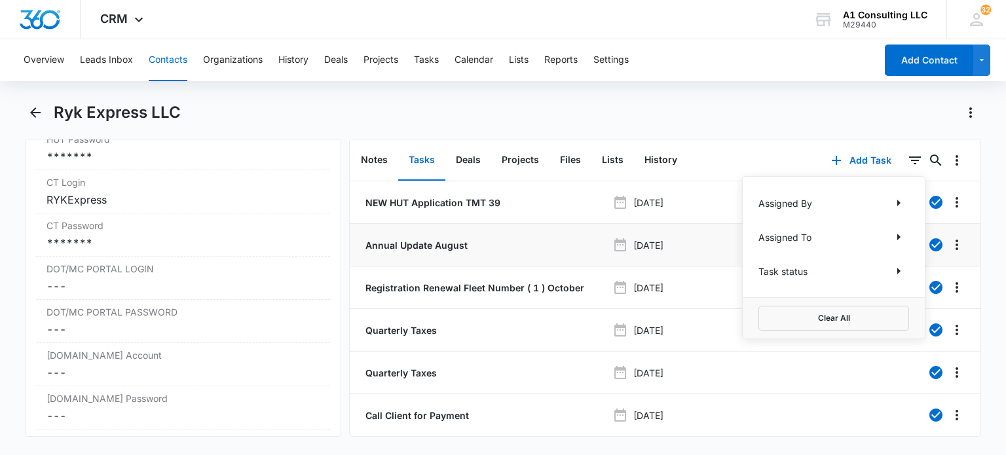
click at [422, 241] on p "Annual Update August" at bounding box center [415, 245] width 105 height 14
click at [910, 165] on icon "Filters" at bounding box center [915, 161] width 16 height 16
click at [891, 277] on icon "Show Task status filters" at bounding box center [899, 271] width 16 height 16
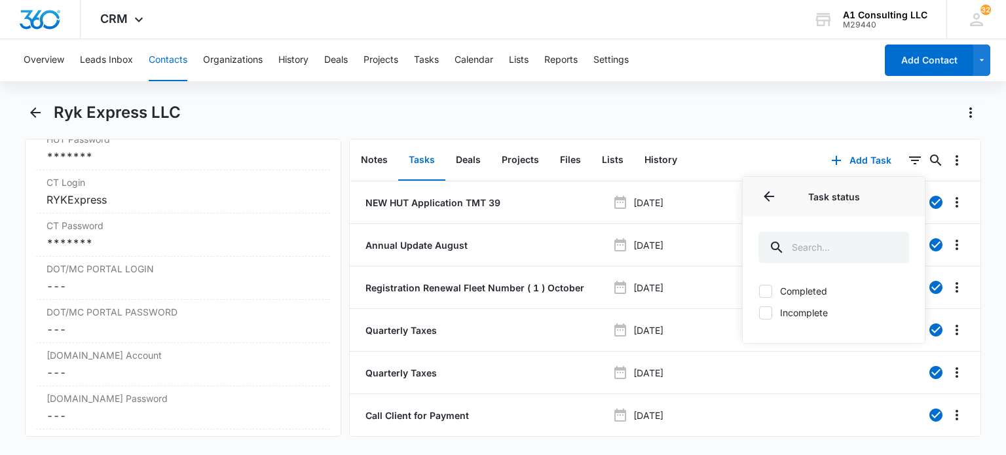
click at [796, 312] on label "Incomplete" at bounding box center [833, 313] width 151 height 14
click at [759, 312] on input "Incomplete" at bounding box center [758, 312] width 1 height 1
checkbox input "true"
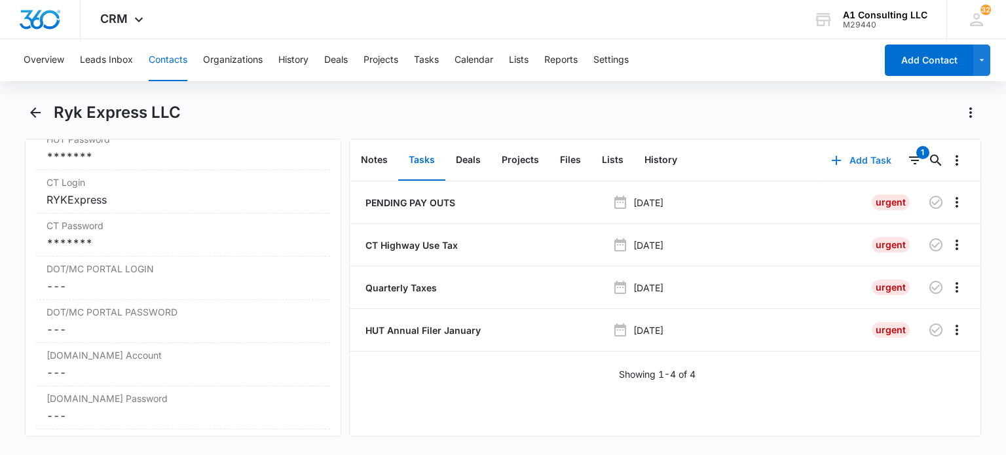
click at [853, 162] on button "Add Task" at bounding box center [861, 160] width 86 height 31
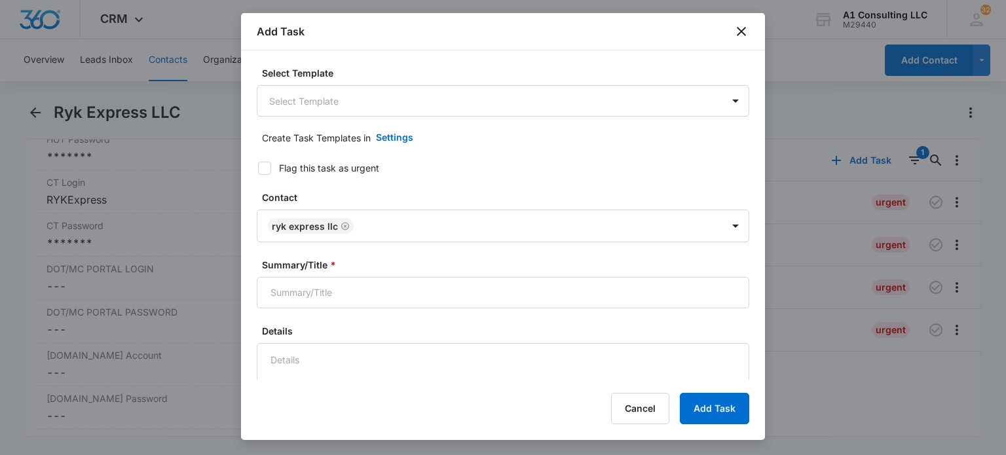
click at [407, 115] on body "CRM Apps Websites Forms CRM Email Social Content Ads Intelligence Files Brand S…" at bounding box center [503, 227] width 1006 height 455
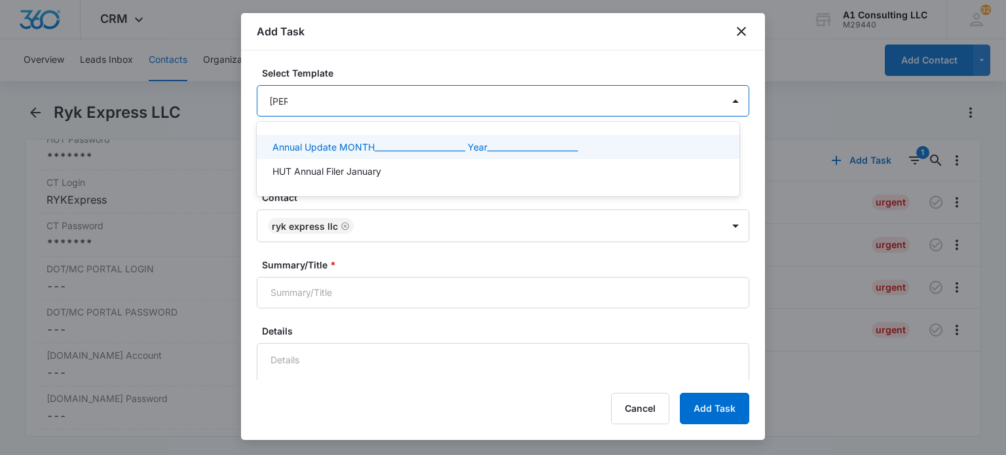
type input "annu"
click at [417, 146] on p "Annual Update MONTH_______________________ Year_______________________" at bounding box center [424, 147] width 305 height 14
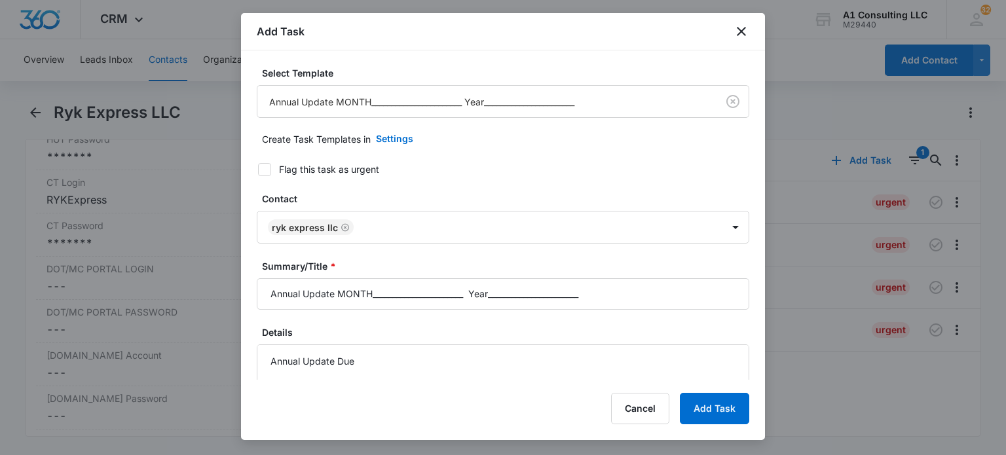
click at [301, 168] on div "Flag this task as urgent" at bounding box center [329, 169] width 100 height 14
click at [348, 168] on div "Flag this task as urgent" at bounding box center [329, 169] width 100 height 14
click at [258, 168] on input "Flag this task as urgent" at bounding box center [253, 169] width 9 height 9
checkbox input "true"
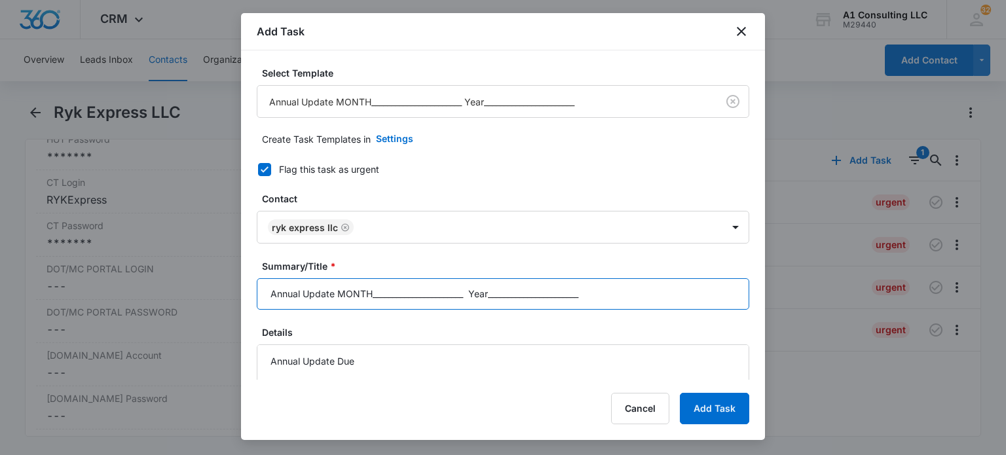
drag, startPoint x: 610, startPoint y: 303, endPoint x: 342, endPoint y: 300, distance: 267.2
click at [342, 300] on input "Annual Update MONTH_______________________ Year_______________________" at bounding box center [503, 293] width 492 height 31
type input "Annual Update August"
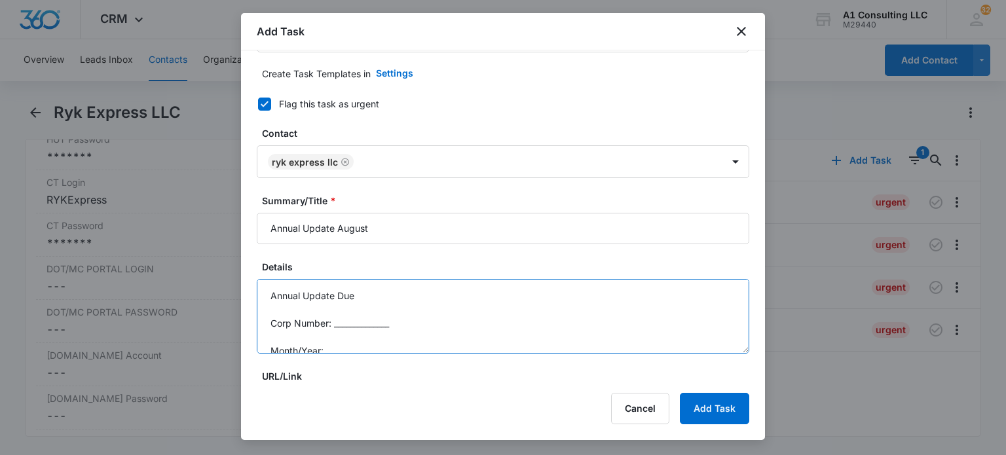
scroll to position [28, 0]
drag, startPoint x: 327, startPoint y: 293, endPoint x: 341, endPoint y: 285, distance: 15.8
click at [335, 292] on textarea "Annual Update Due Corp Number: ______________ Month/Year: ________________" at bounding box center [503, 316] width 492 height 75
drag, startPoint x: 386, startPoint y: 317, endPoint x: 327, endPoint y: 315, distance: 58.3
click at [328, 316] on textarea "Annual Update Due Corp Number: 0450408565 Month/Year: ________________" at bounding box center [503, 316] width 492 height 75
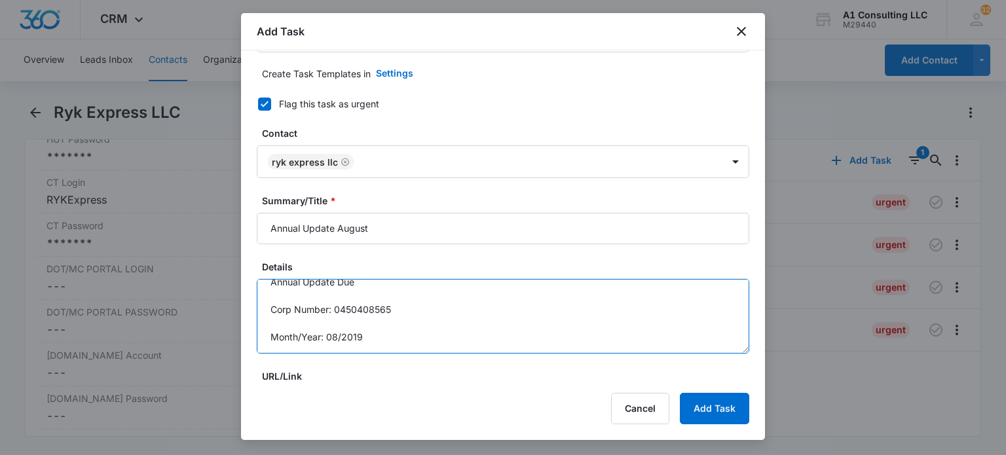
type textarea "Annual Update Due Corp Number: 0450408565 Month/Year: 08/2019"
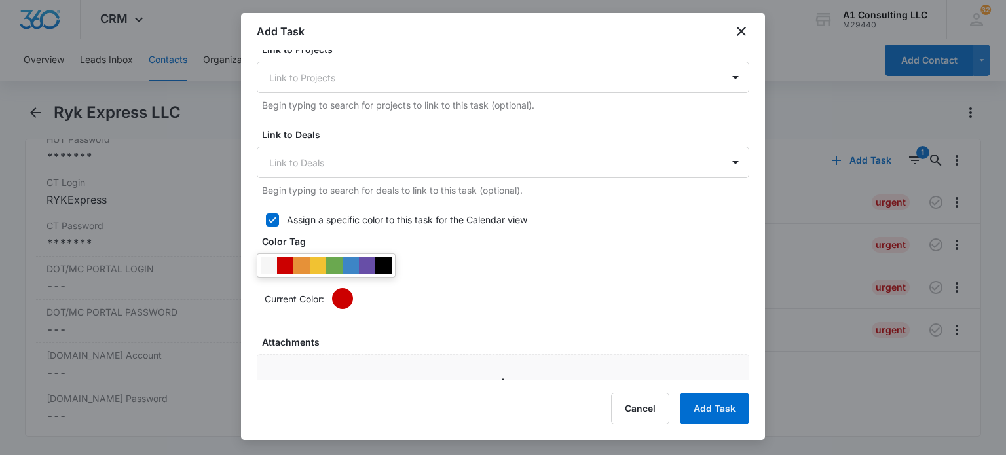
scroll to position [655, 0]
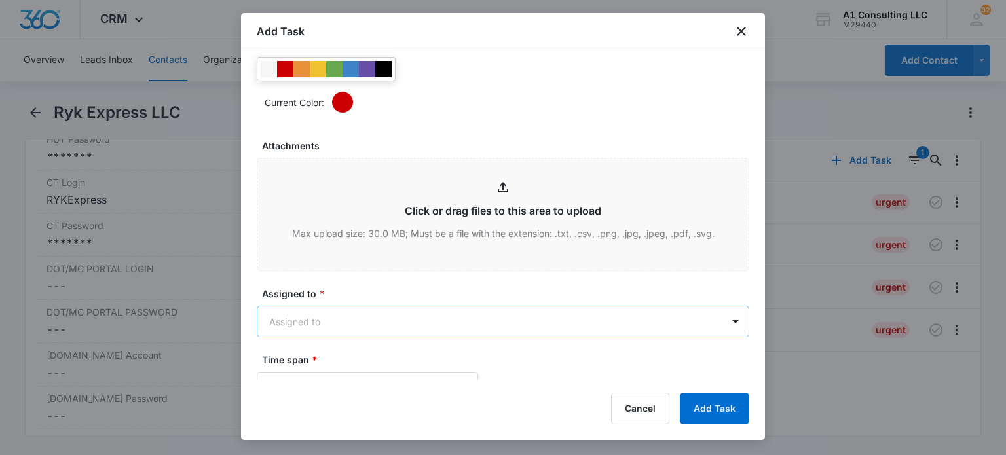
click at [345, 322] on body "CRM Apps Websites Forms CRM Email Social Content Ads Intelligence Files Brand S…" at bounding box center [503, 227] width 1006 height 455
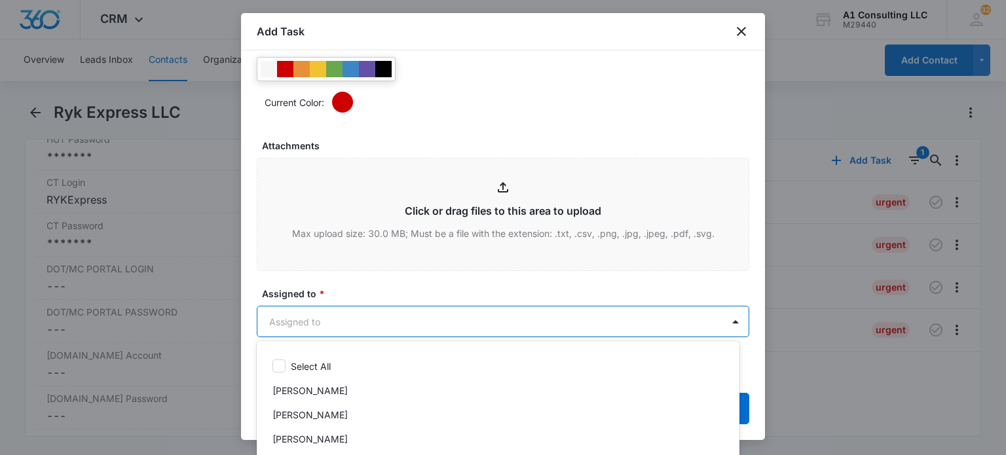
scroll to position [187, 0]
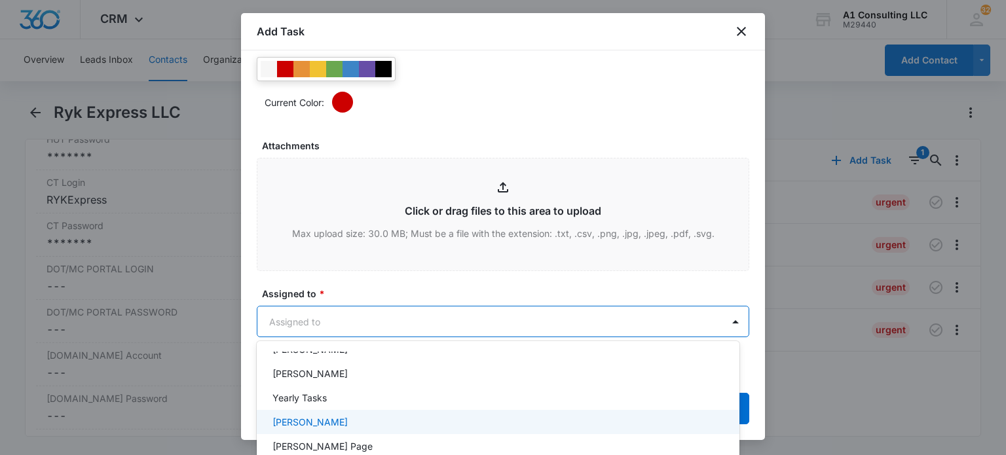
click at [373, 401] on div "Yearly Tasks" at bounding box center [496, 398] width 449 height 14
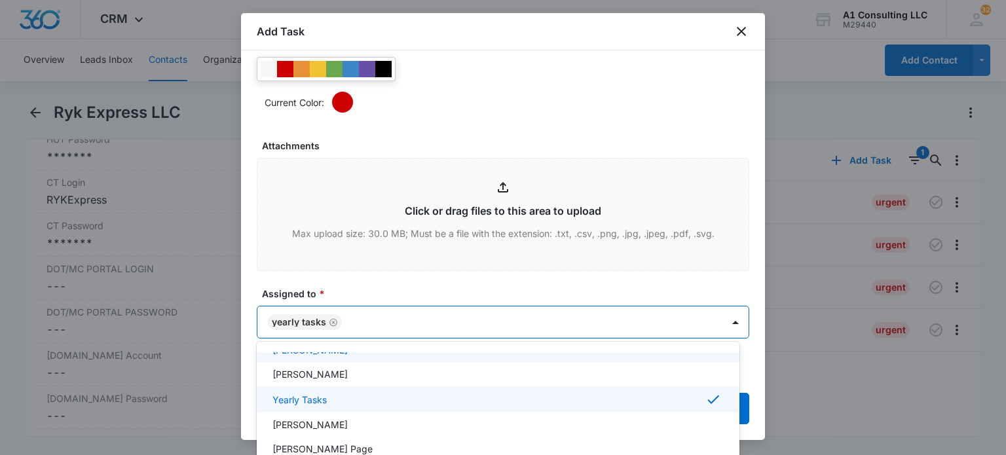
click at [456, 293] on div at bounding box center [503, 227] width 1006 height 455
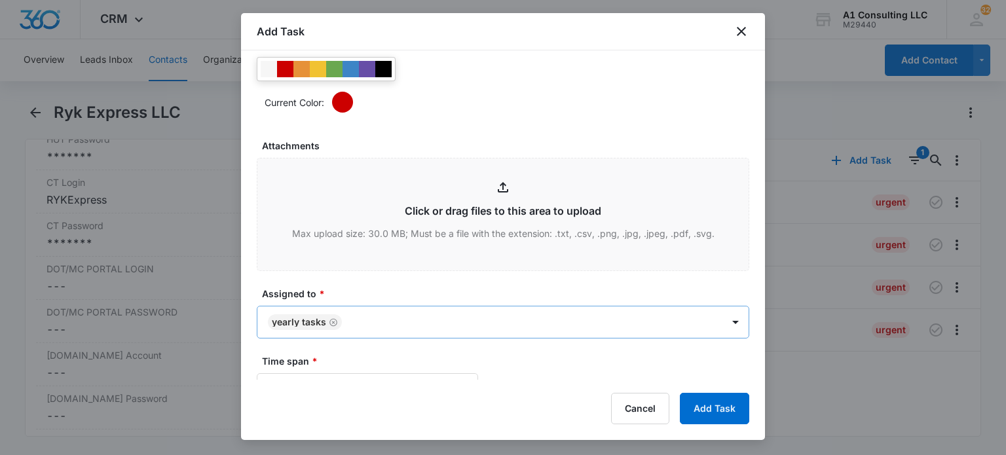
scroll to position [851, 0]
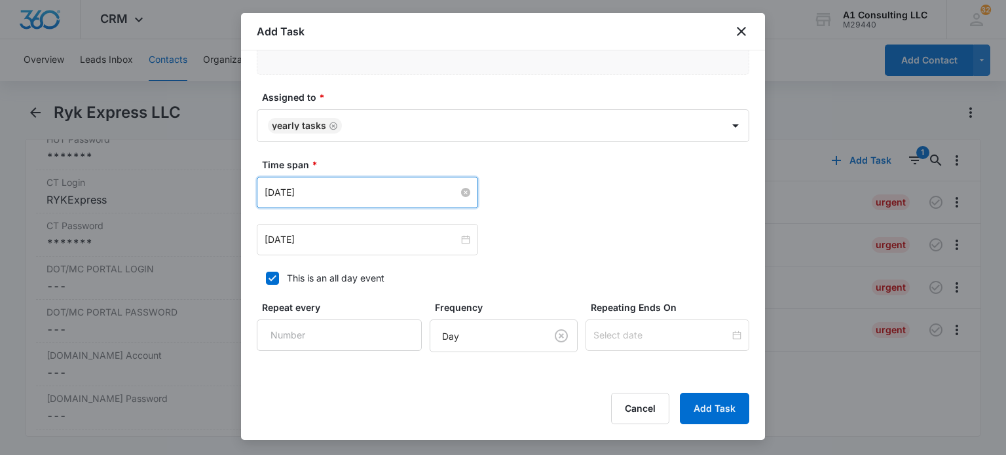
click at [335, 195] on input "Sep 10, 2020" at bounding box center [362, 192] width 194 height 14
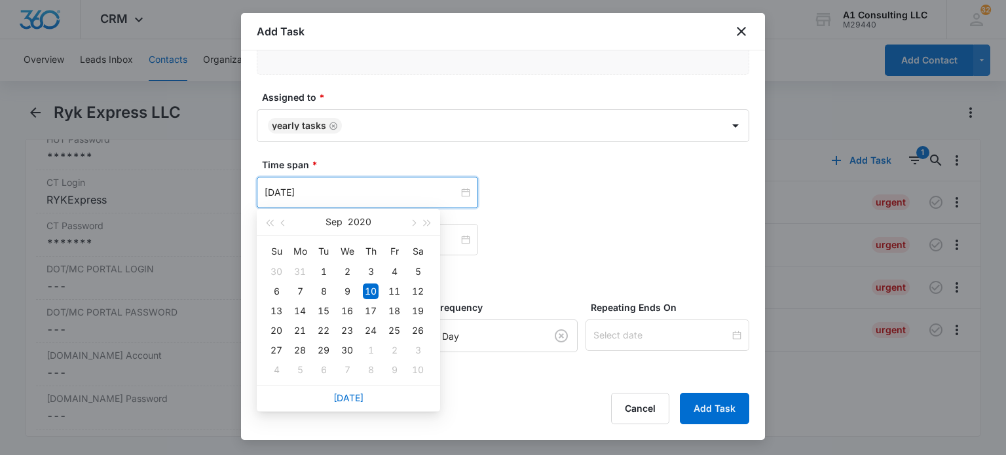
drag, startPoint x: 284, startPoint y: 223, endPoint x: 534, endPoint y: 267, distance: 254.5
click at [284, 223] on span "button" at bounding box center [284, 223] width 7 height 7
click at [424, 217] on button "button" at bounding box center [427, 222] width 14 height 26
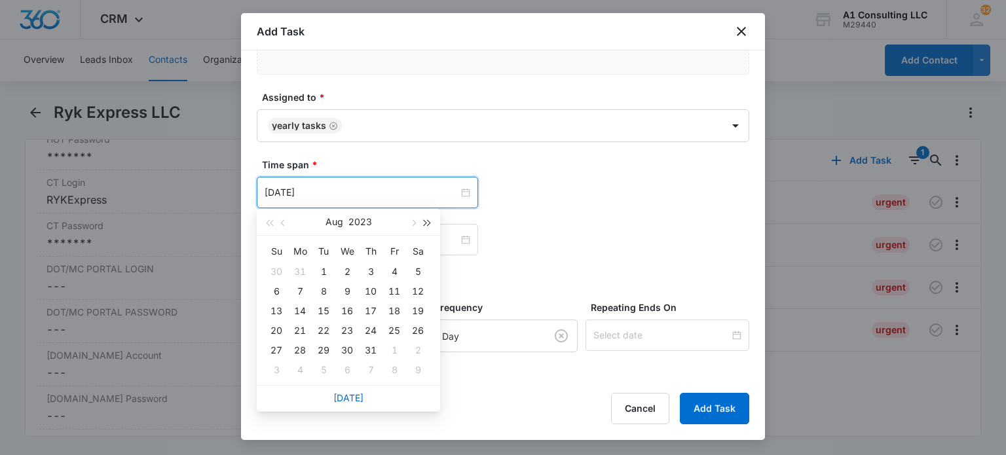
click at [426, 217] on button "button" at bounding box center [427, 222] width 14 height 26
click at [430, 215] on button "button" at bounding box center [427, 222] width 14 height 26
type input "Aug 1, 2025"
drag, startPoint x: 396, startPoint y: 265, endPoint x: 378, endPoint y: 253, distance: 21.3
click at [395, 266] on div "1" at bounding box center [394, 272] width 16 height 16
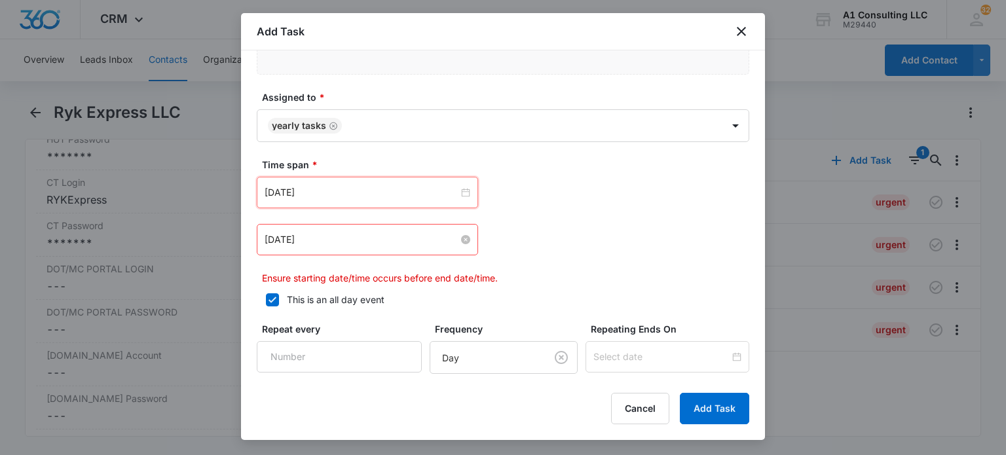
click at [342, 236] on input "Sep 10, 2020" at bounding box center [362, 239] width 194 height 14
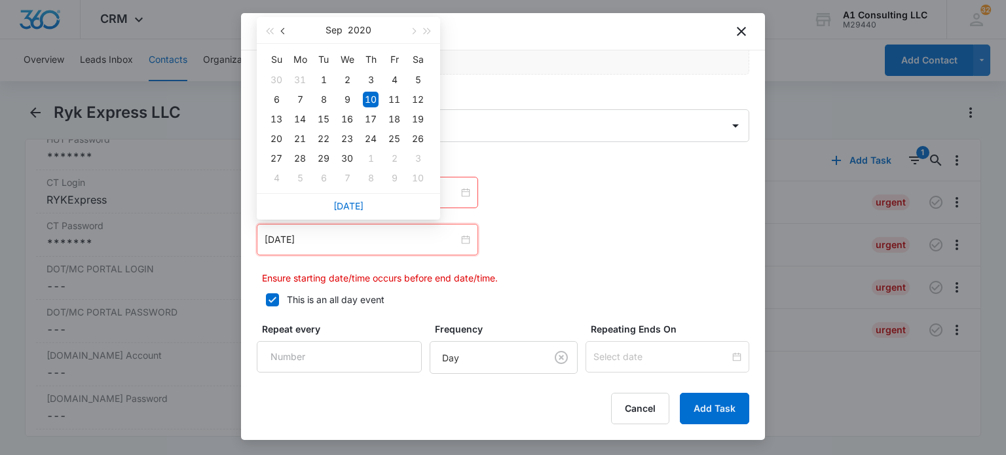
click at [287, 31] on button "button" at bounding box center [283, 30] width 14 height 26
click at [426, 31] on span "button" at bounding box center [427, 31] width 7 height 7
click at [427, 31] on span "button" at bounding box center [427, 31] width 7 height 7
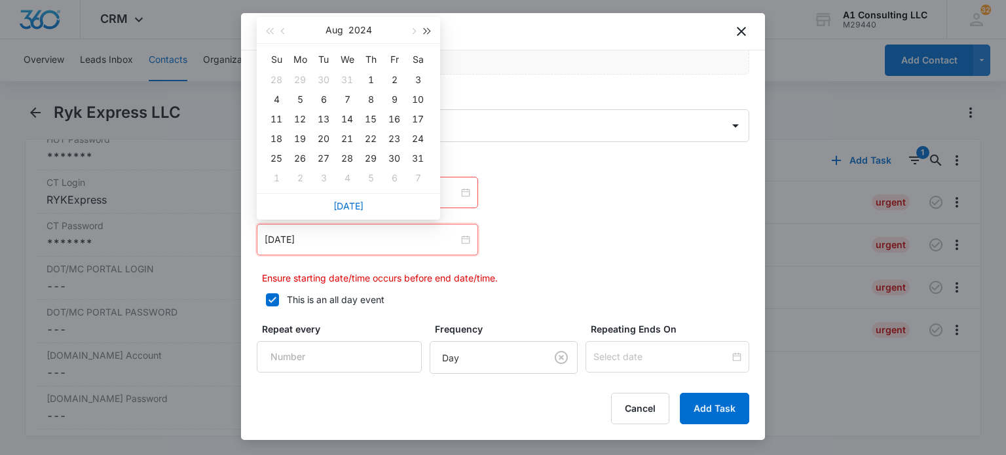
click at [428, 33] on span "button" at bounding box center [427, 31] width 7 height 7
type input "Aug 1, 2025"
click at [396, 81] on div "1" at bounding box center [394, 80] width 16 height 16
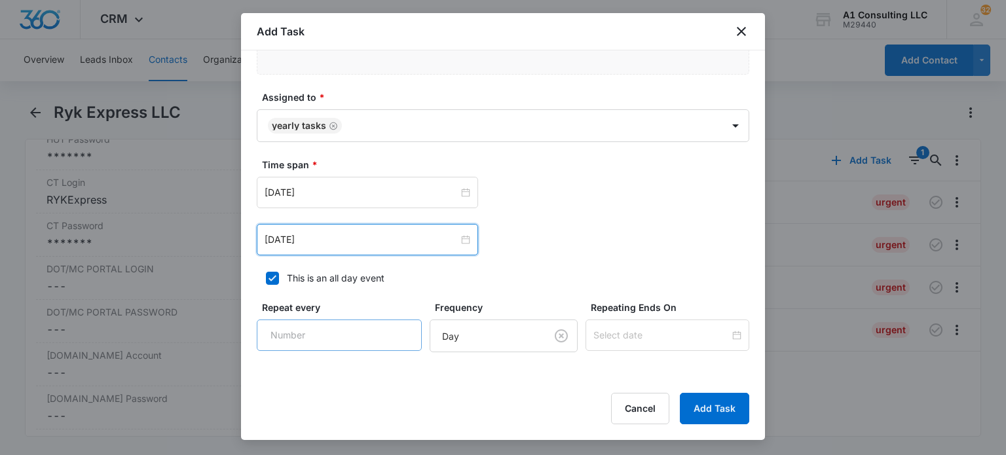
scroll to position [917, 0]
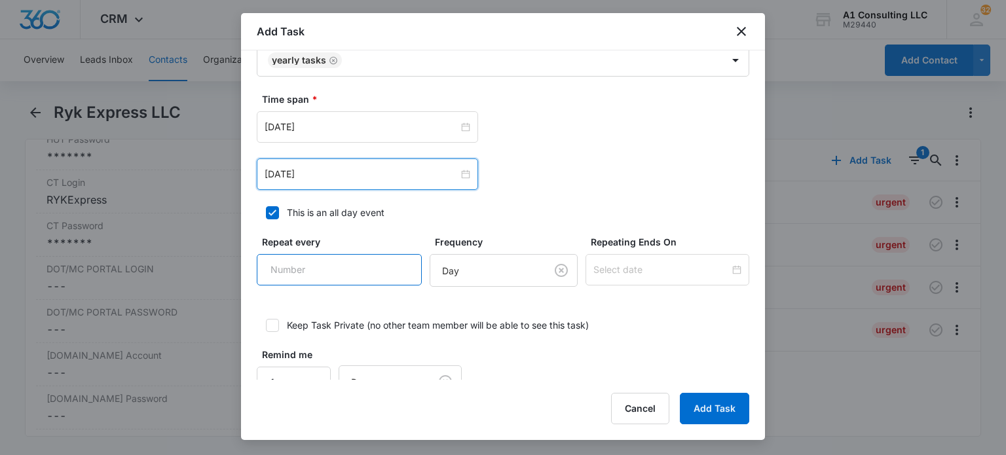
drag, startPoint x: 280, startPoint y: 264, endPoint x: 492, endPoint y: 289, distance: 214.3
click at [280, 264] on input "Repeat every" at bounding box center [339, 269] width 165 height 31
type input "1"
click at [518, 256] on body "CRM Apps Websites Forms CRM Email Social Content Ads Intelligence Files Brand S…" at bounding box center [503, 227] width 1006 height 455
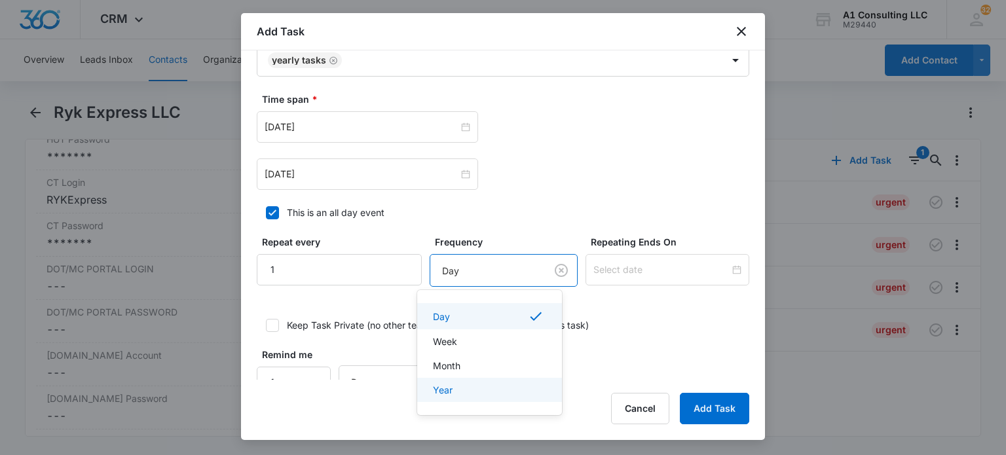
click at [469, 380] on div "Year" at bounding box center [489, 390] width 145 height 24
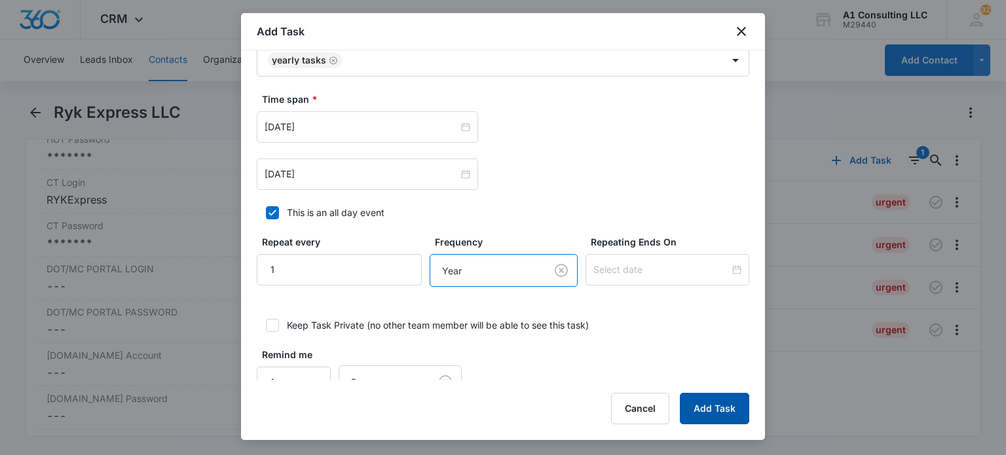
click at [733, 412] on button "Add Task" at bounding box center [714, 408] width 69 height 31
